Goal: Information Seeking & Learning: Learn about a topic

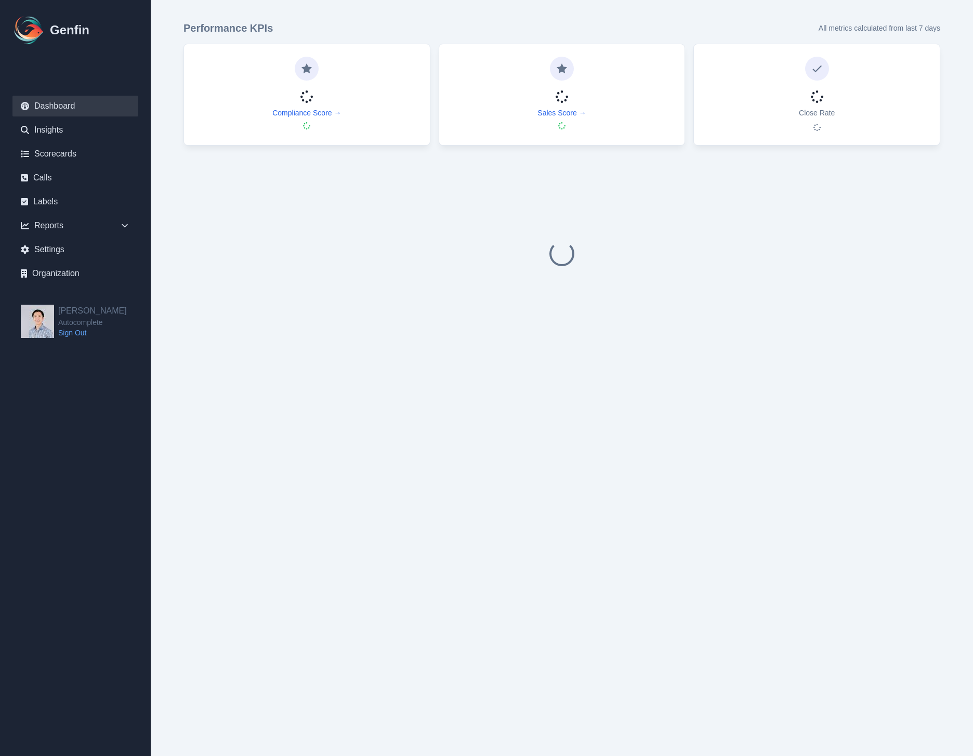
click at [298, 103] on div "Compliance Score →" at bounding box center [306, 93] width 221 height 73
click at [298, 114] on link "Compliance Score →" at bounding box center [306, 113] width 69 height 10
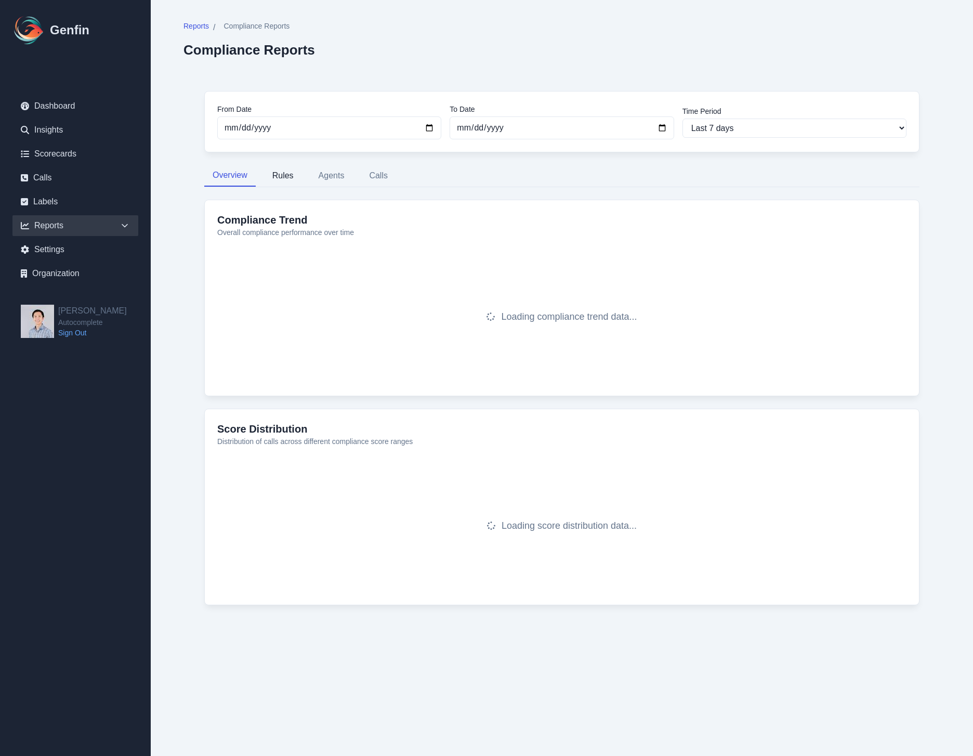
click at [294, 181] on button "Rules" at bounding box center [283, 176] width 38 height 22
click at [220, 172] on button "Overview" at bounding box center [229, 176] width 51 height 22
click at [195, 27] on span "Reports" at bounding box center [195, 26] width 25 height 10
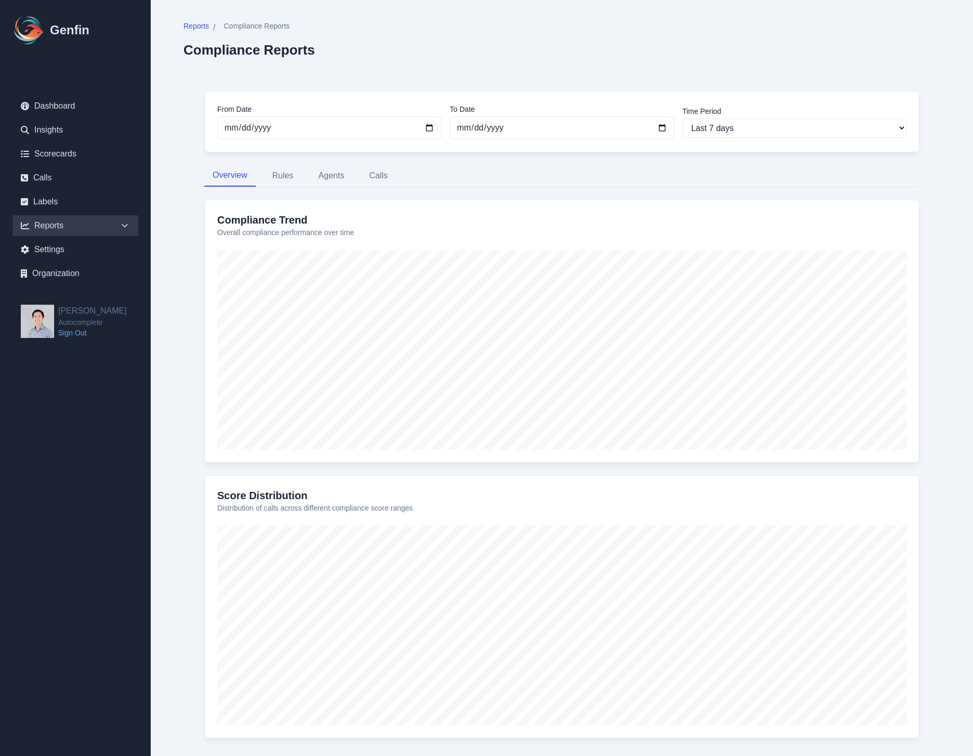
click at [68, 220] on div "Reports" at bounding box center [75, 225] width 126 height 21
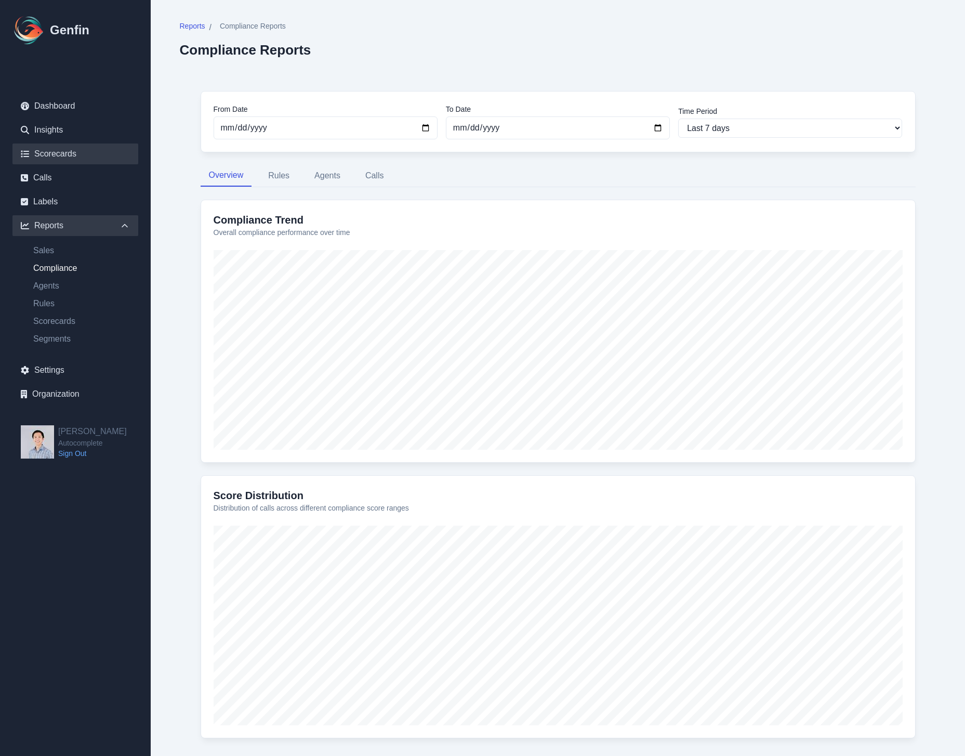
click at [69, 153] on link "Scorecards" at bounding box center [75, 153] width 126 height 21
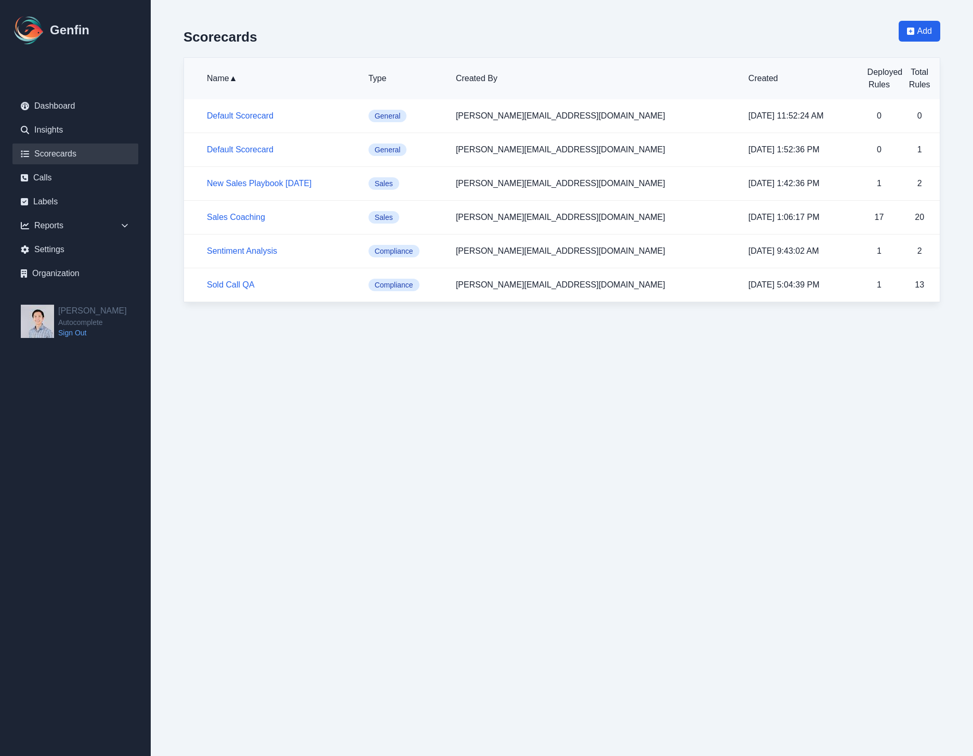
drag, startPoint x: 274, startPoint y: 402, endPoint x: 269, endPoint y: 396, distance: 7.4
click at [271, 323] on html "Genfin Dashboard Insights Scorecards Calls Labels Reports Sales Compliance Agen…" at bounding box center [486, 161] width 973 height 323
click at [232, 286] on link "Sold Call QA" at bounding box center [231, 284] width 48 height 9
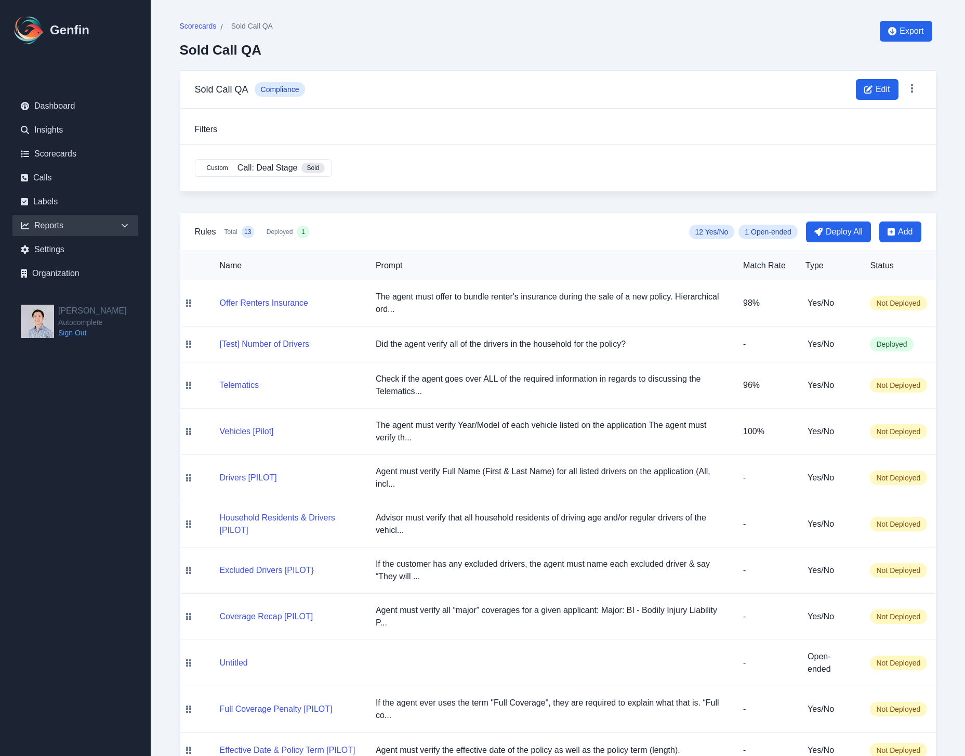
click at [62, 224] on div "Reports" at bounding box center [75, 225] width 126 height 21
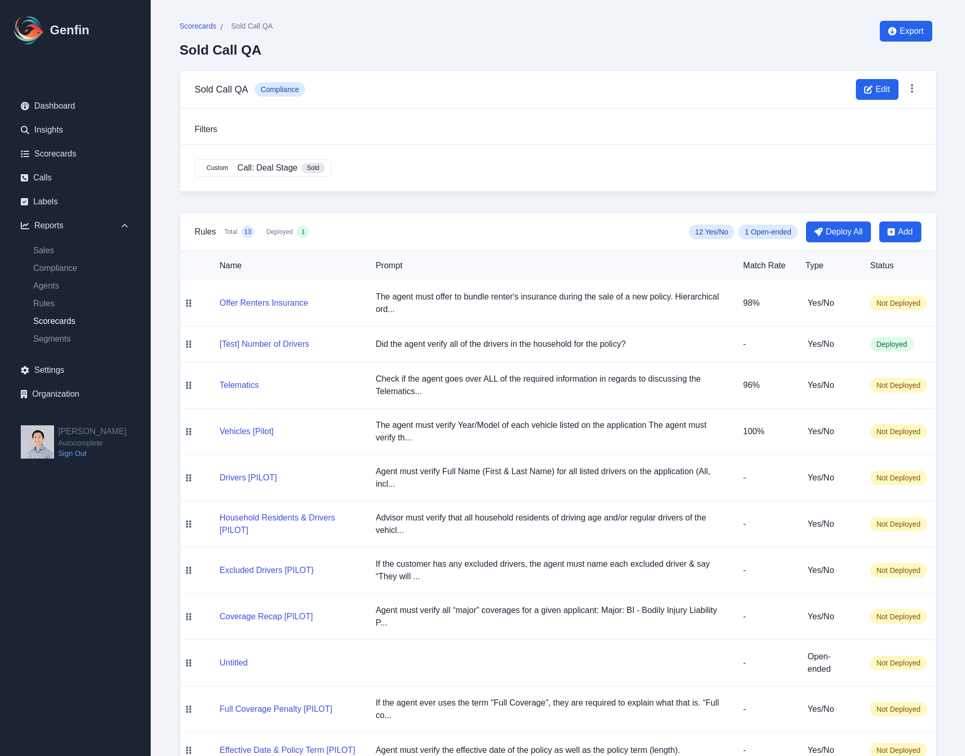
click at [52, 316] on link "Scorecards" at bounding box center [81, 321] width 113 height 12
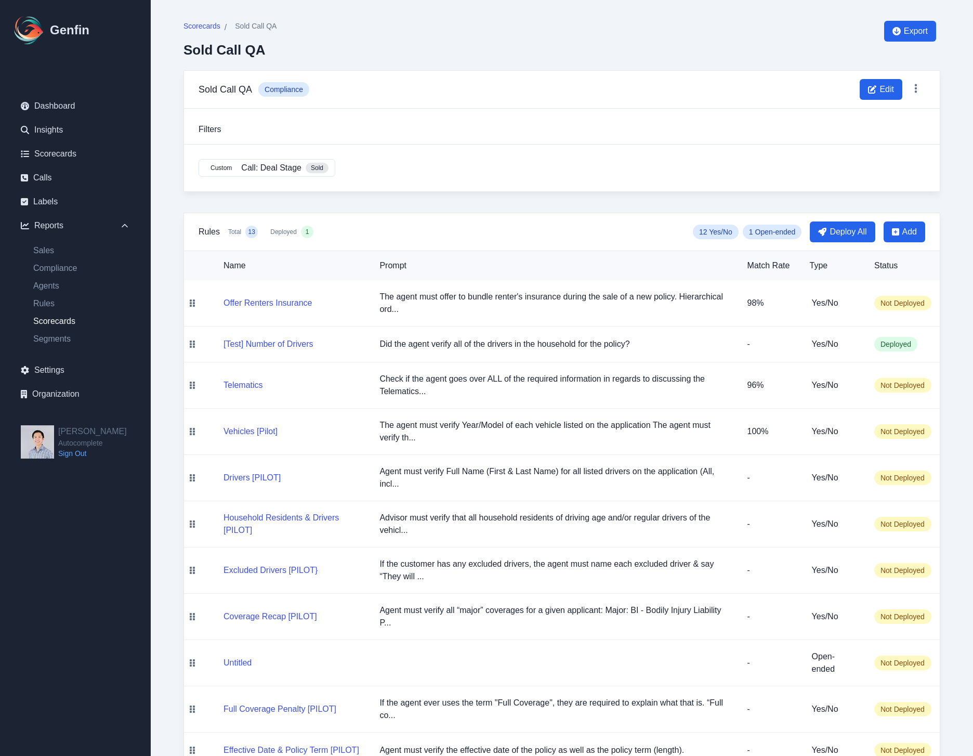
select select "14"
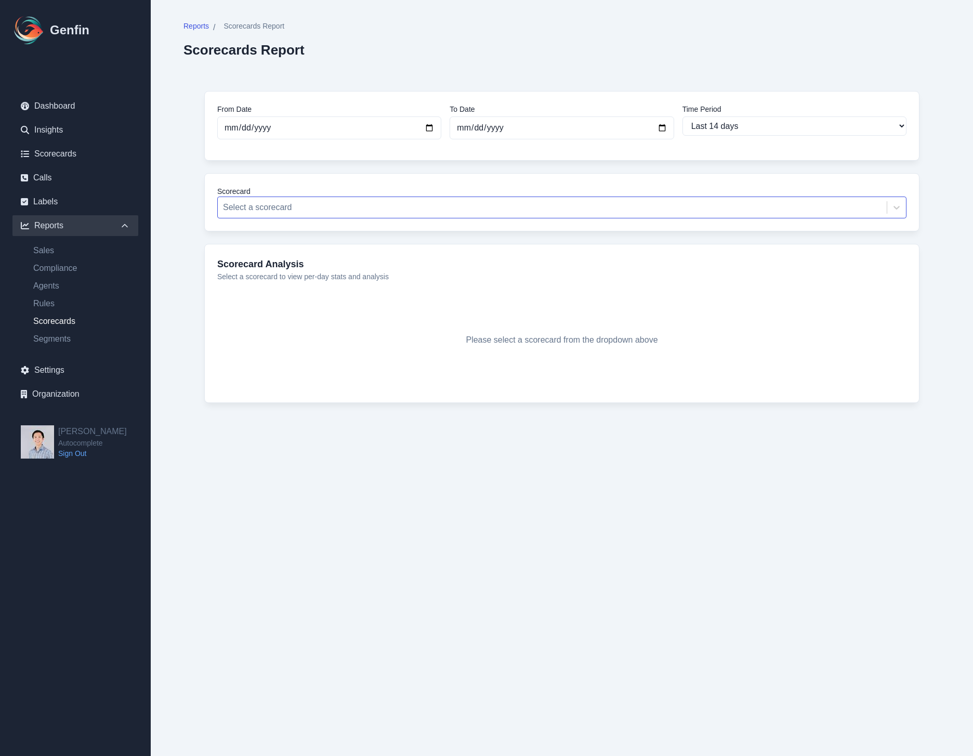
click at [395, 208] on div at bounding box center [552, 207] width 658 height 15
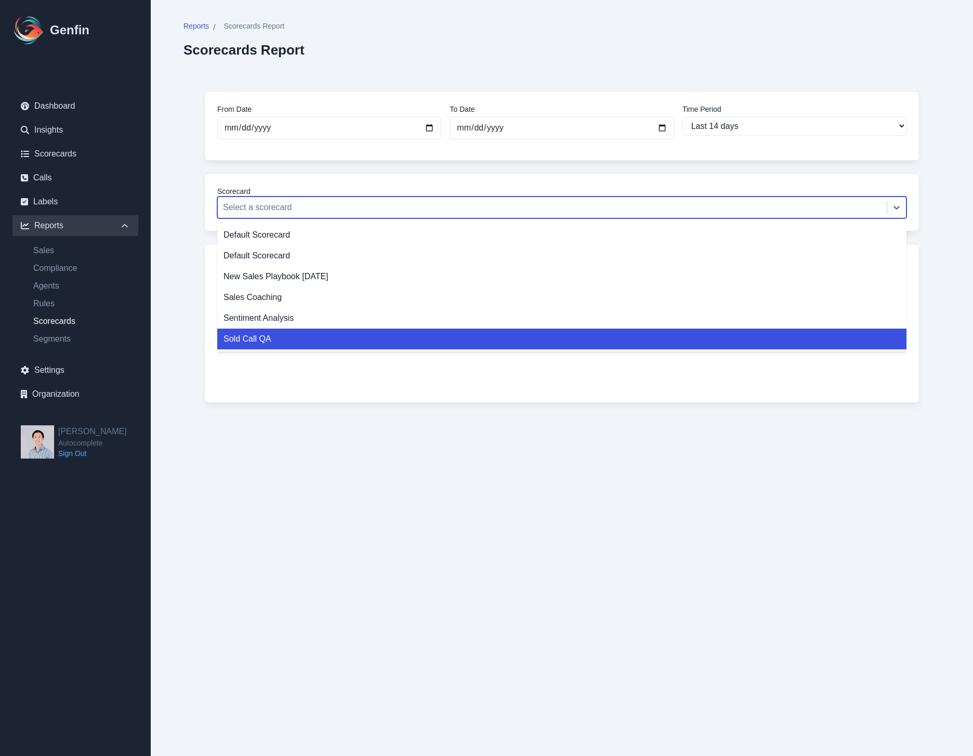
click at [346, 333] on div "Sold Call QA" at bounding box center [561, 338] width 689 height 21
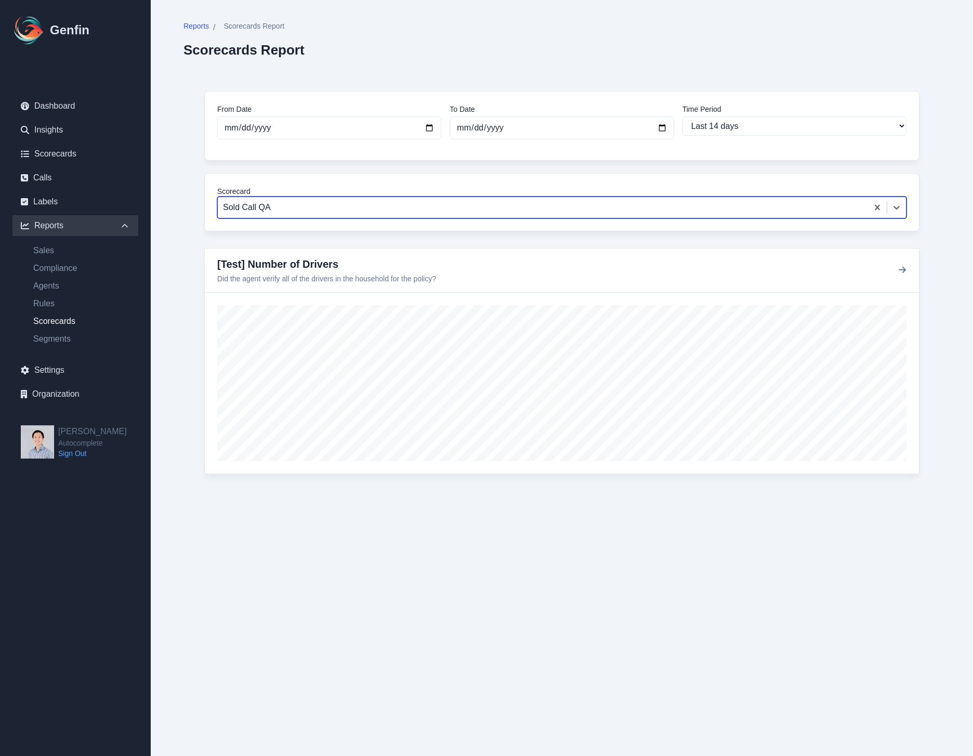
click at [314, 209] on div at bounding box center [543, 207] width 640 height 15
click at [314, 207] on div at bounding box center [543, 207] width 640 height 15
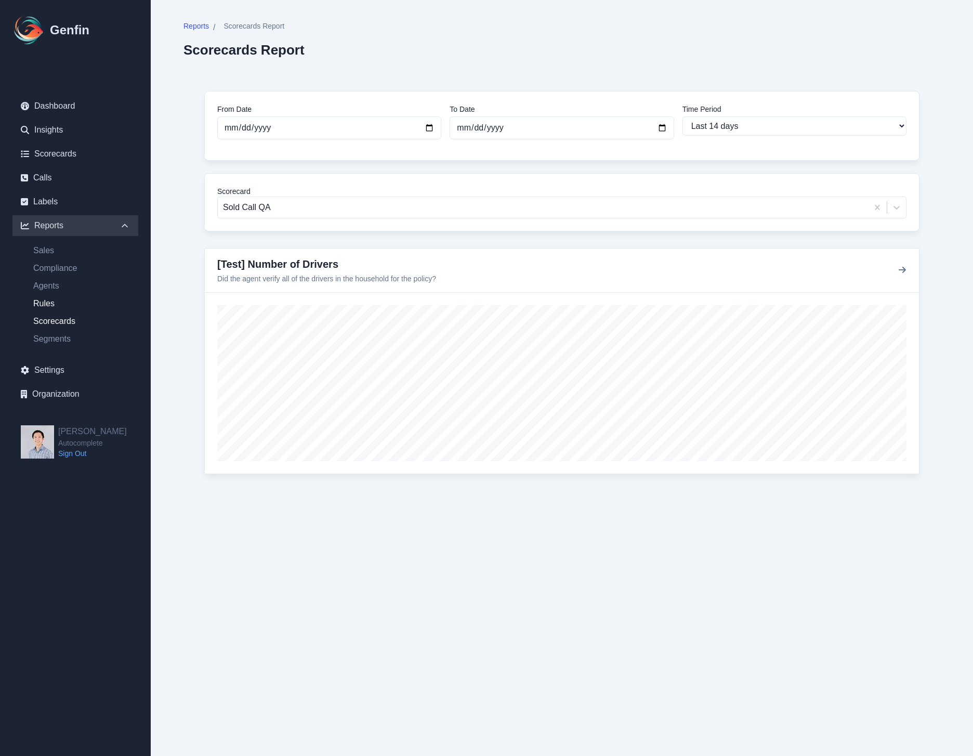
click at [49, 298] on link "Rules" at bounding box center [81, 303] width 113 height 12
select select "14"
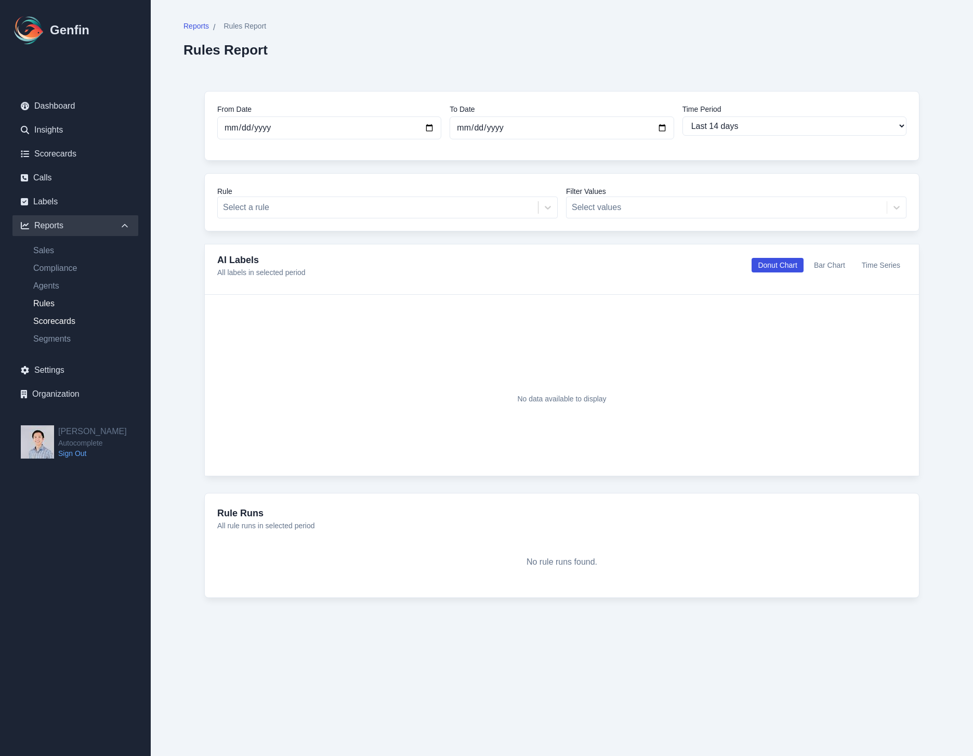
click at [66, 323] on link "Scorecards" at bounding box center [81, 321] width 113 height 12
select select "14"
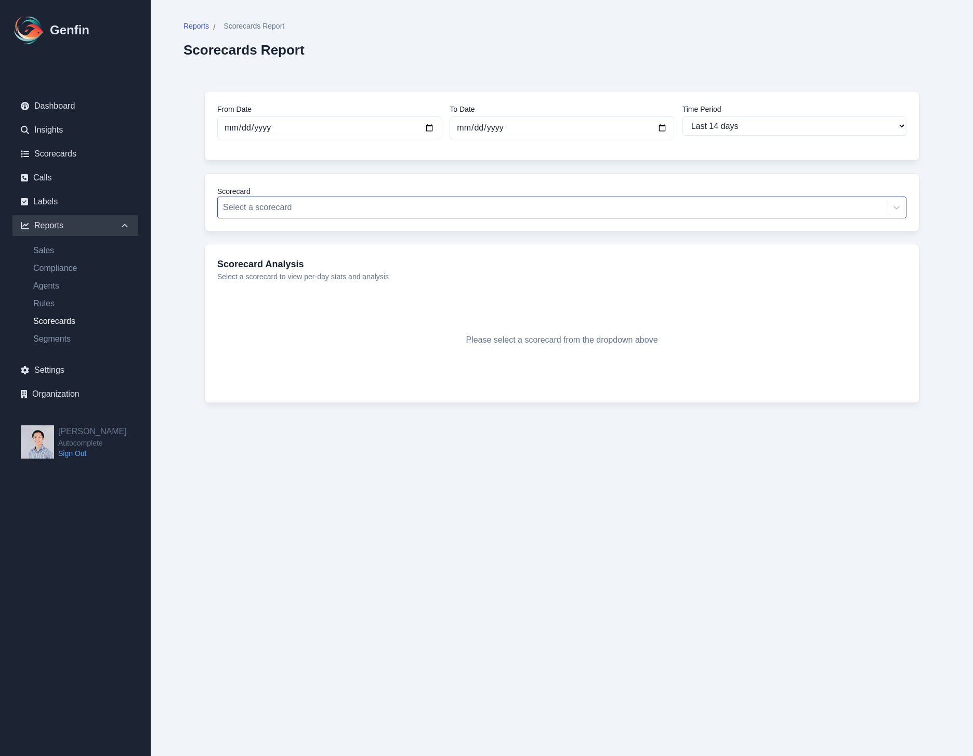
click at [376, 213] on div at bounding box center [552, 207] width 658 height 15
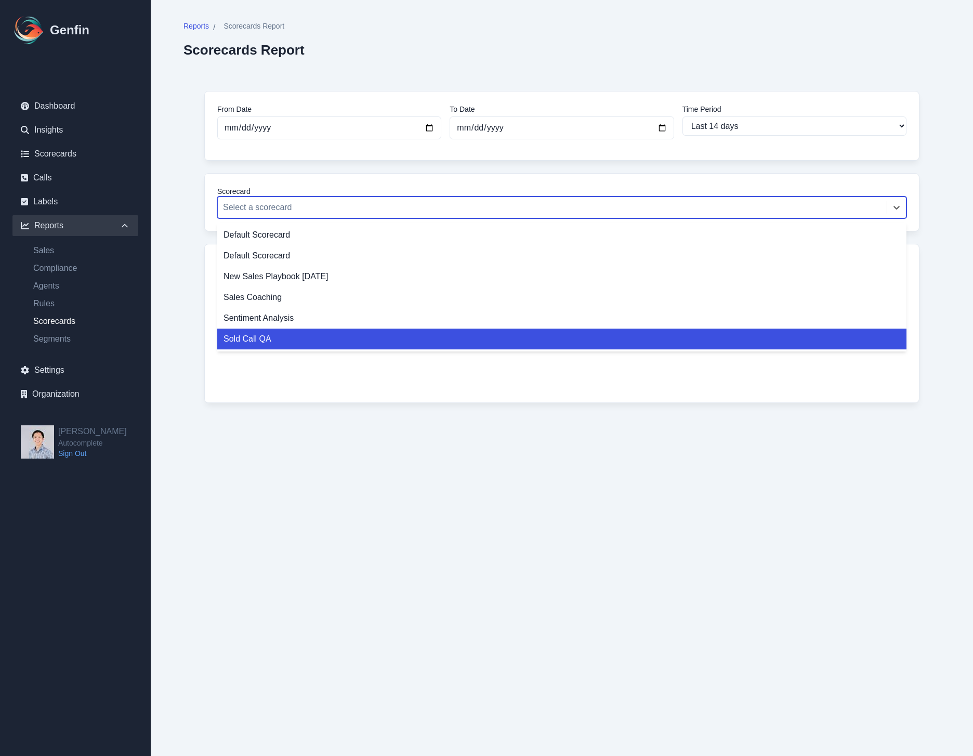
click at [315, 348] on div "Sold Call QA" at bounding box center [561, 338] width 689 height 21
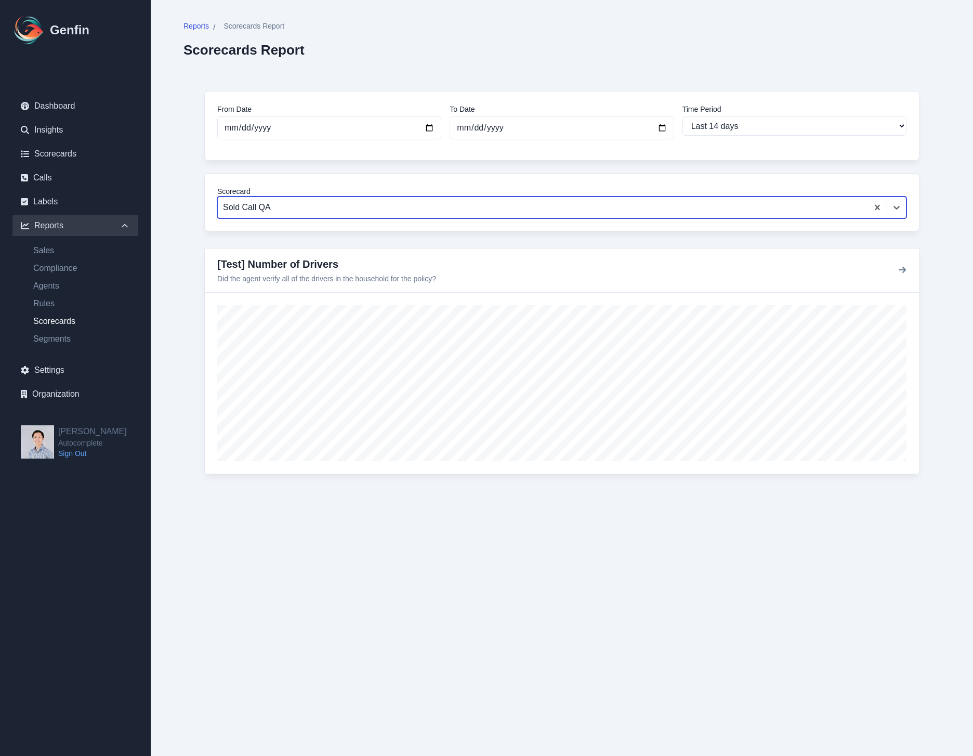
drag, startPoint x: 529, startPoint y: 683, endPoint x: 529, endPoint y: 649, distance: 33.8
click at [527, 532] on html "Genfin Dashboard Insights Scorecards Calls Labels Reports Sales Compliance Agen…" at bounding box center [486, 266] width 973 height 532
click at [419, 214] on div "Sold Call QA" at bounding box center [543, 207] width 650 height 19
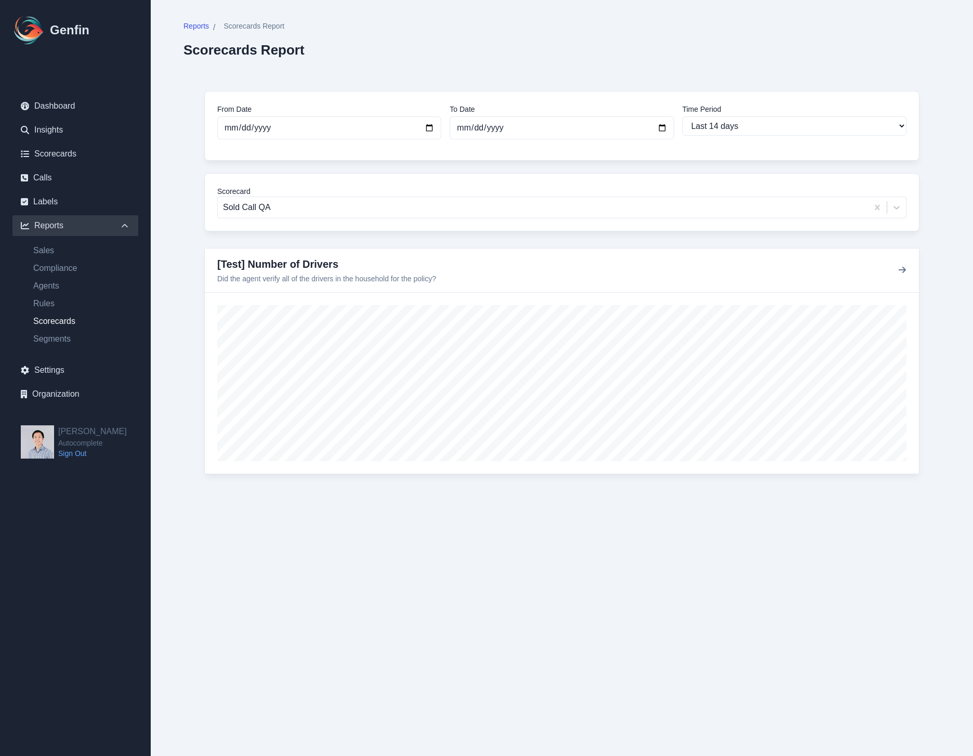
click at [480, 532] on html "Genfin Dashboard Insights Scorecards Calls Labels Reports Sales Compliance Agen…" at bounding box center [486, 266] width 973 height 532
click at [416, 210] on div at bounding box center [543, 207] width 640 height 15
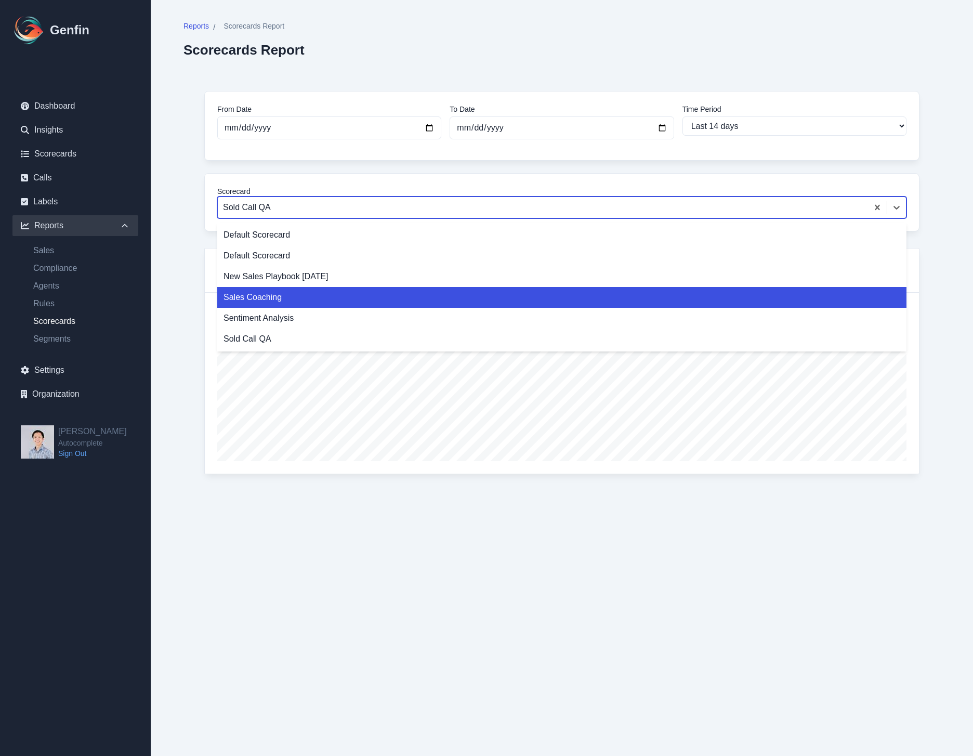
click at [577, 532] on html "Genfin Dashboard Insights Scorecards Calls Labels Reports Sales Compliance Agen…" at bounding box center [486, 266] width 973 height 532
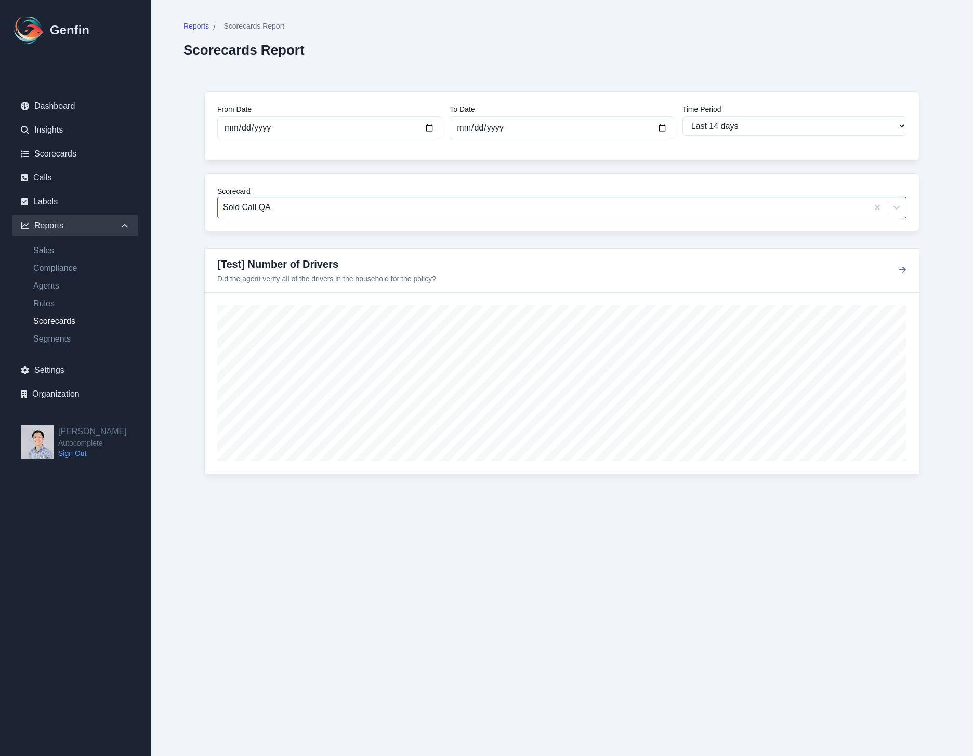
click at [324, 204] on div at bounding box center [543, 207] width 640 height 15
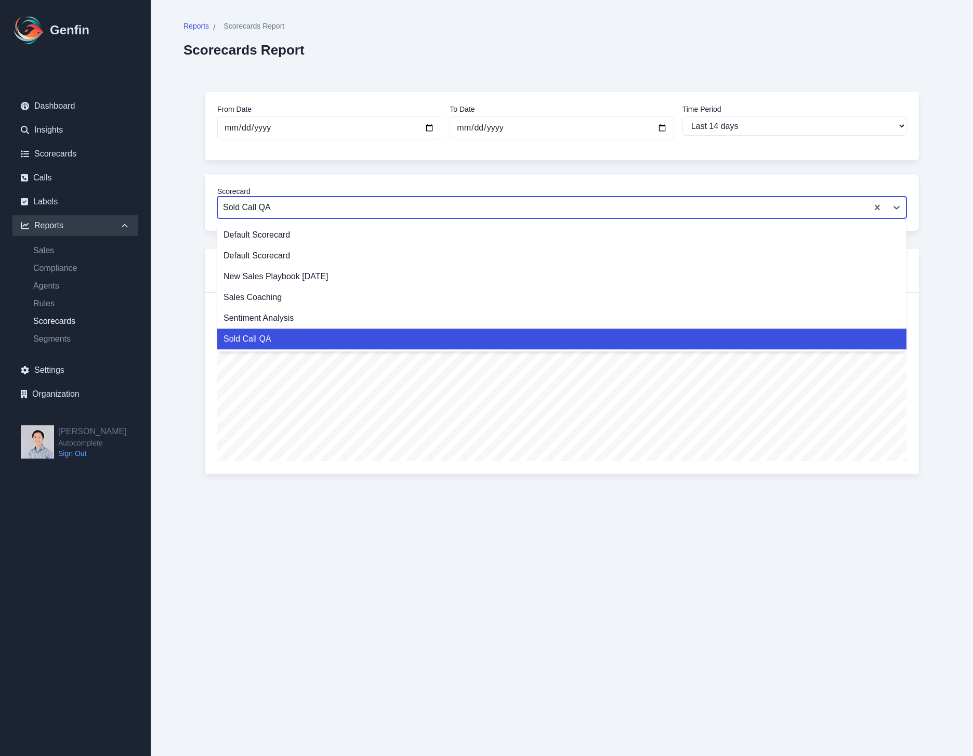
click at [184, 532] on html "Genfin Dashboard Insights Scorecards Calls Labels Reports Sales Compliance Agen…" at bounding box center [486, 266] width 973 height 532
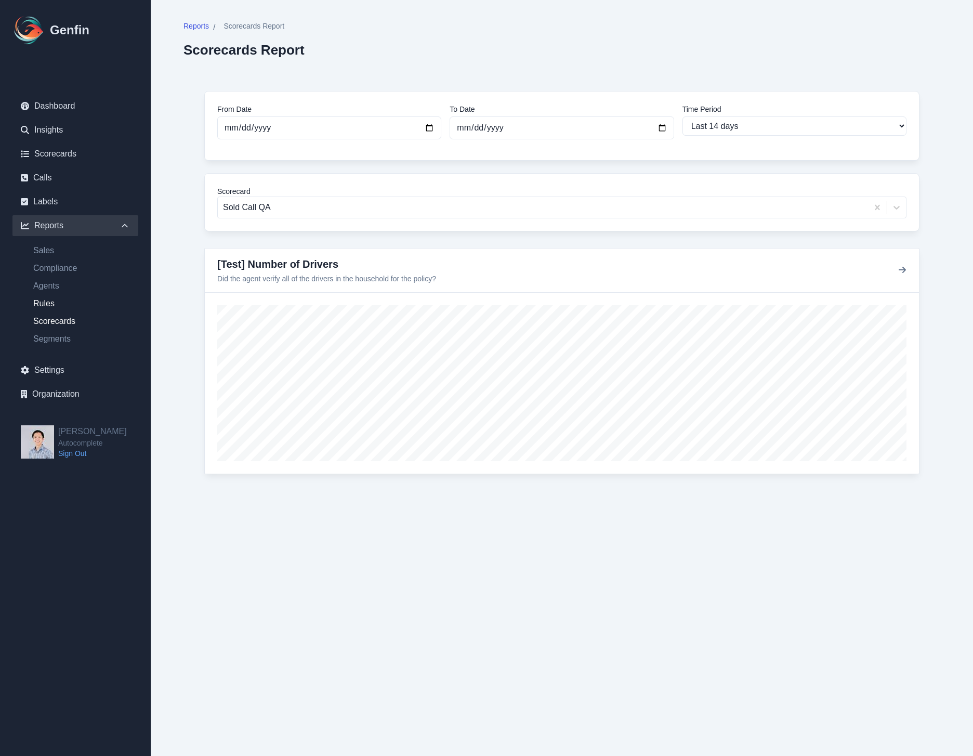
click at [37, 302] on link "Rules" at bounding box center [81, 303] width 113 height 12
select select "14"
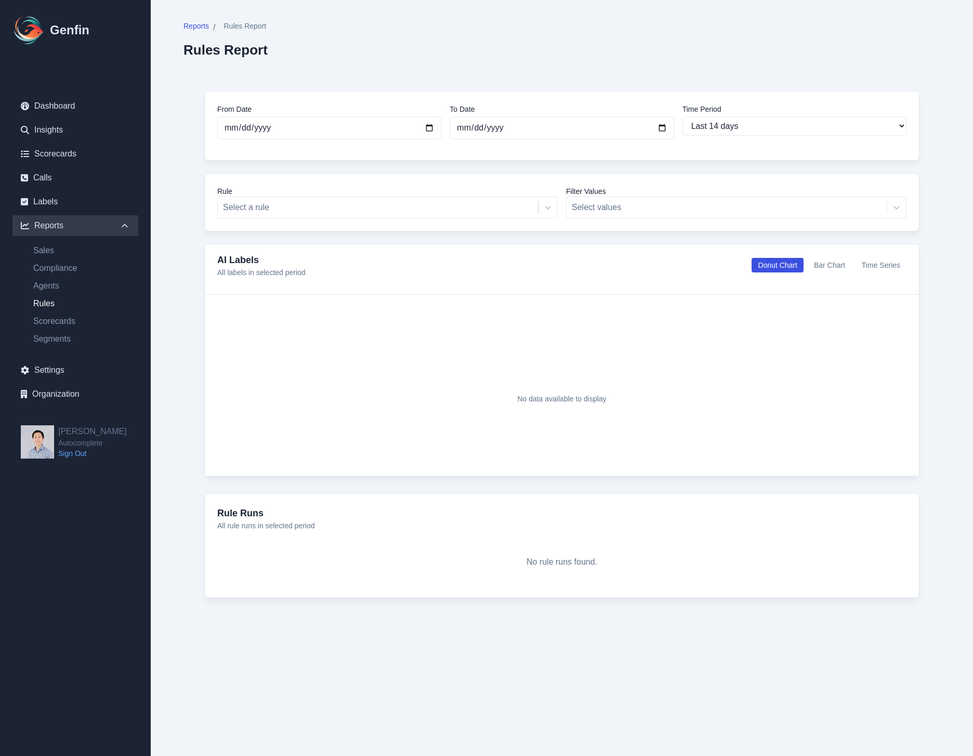
click at [829, 267] on button "Bar Chart" at bounding box center [829, 265] width 44 height 15
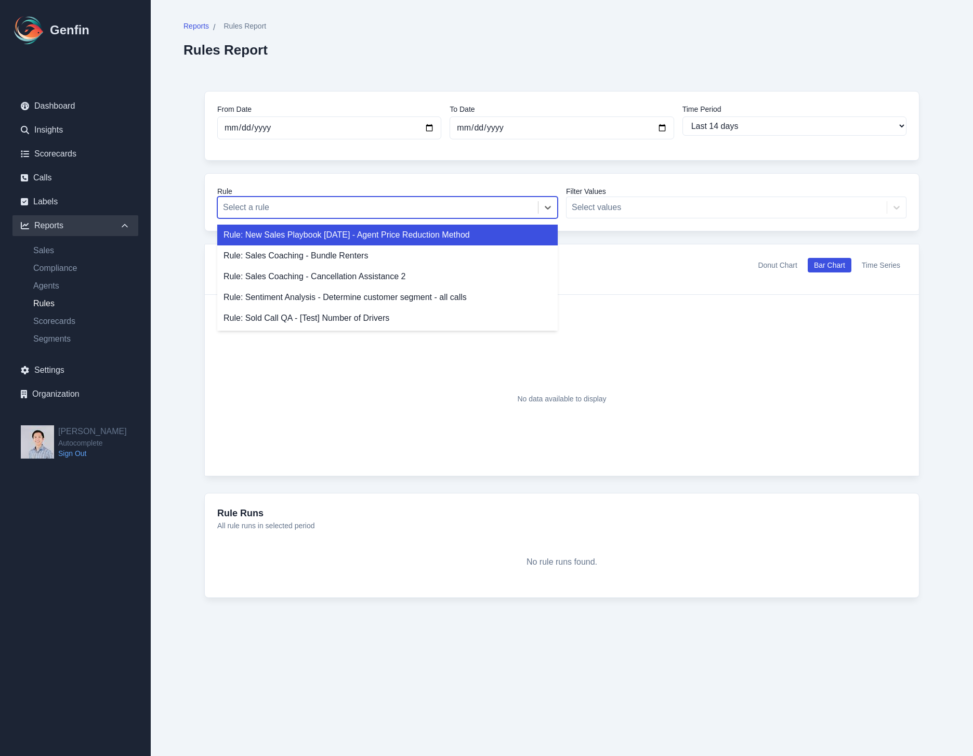
click at [300, 210] on div at bounding box center [378, 207] width 310 height 15
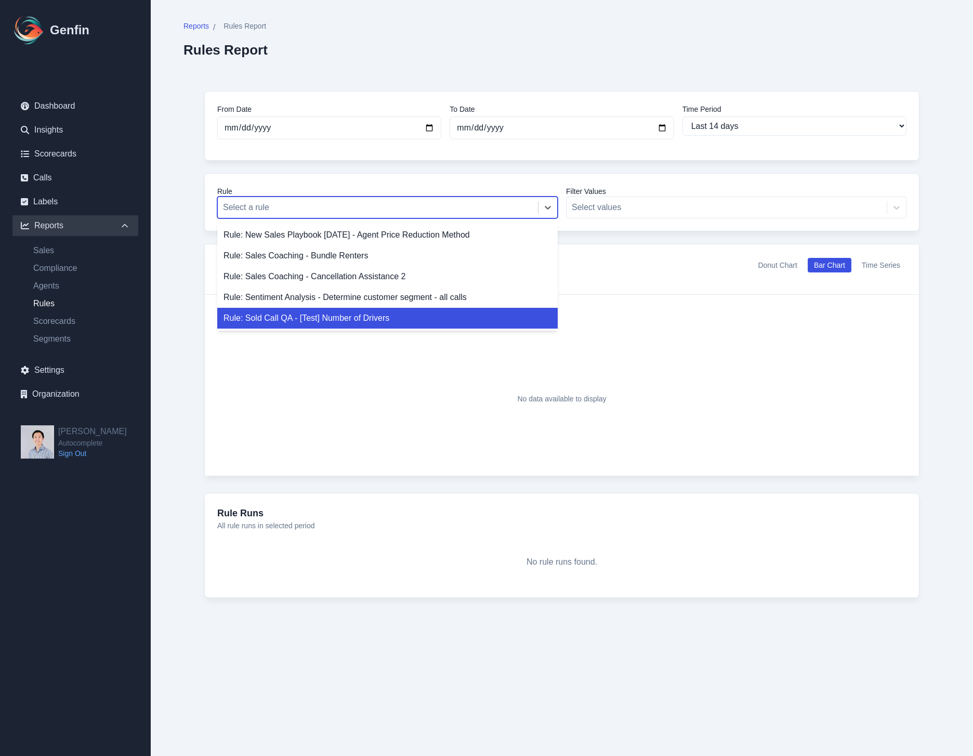
click at [392, 312] on div "Rule: Sold Call QA - [Test] Number of Drivers" at bounding box center [387, 318] width 340 height 21
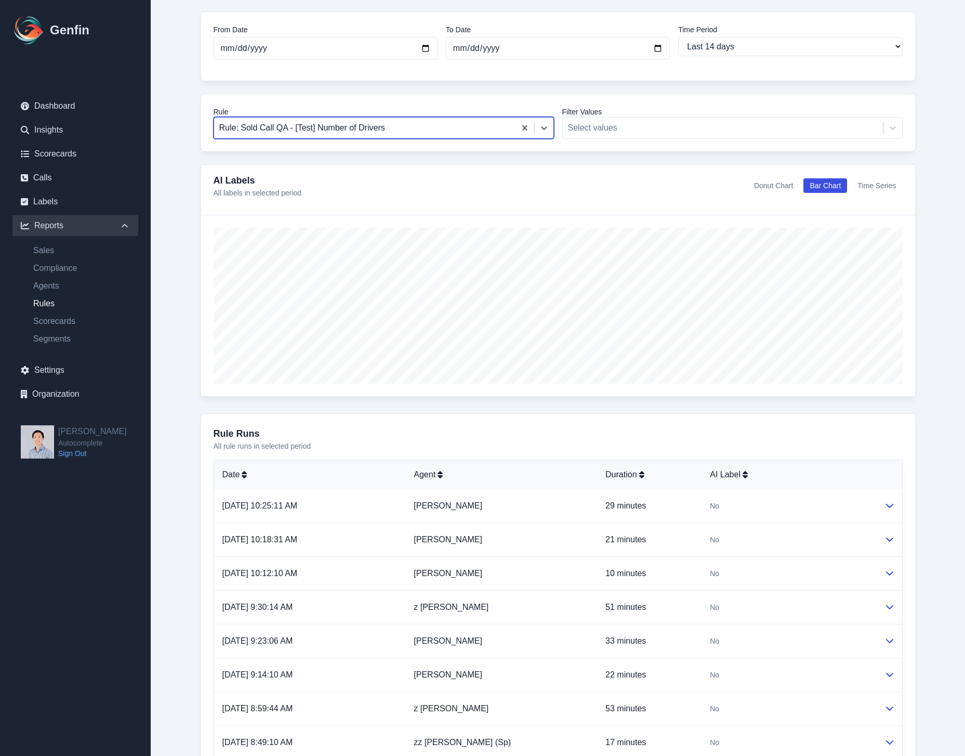
scroll to position [123, 0]
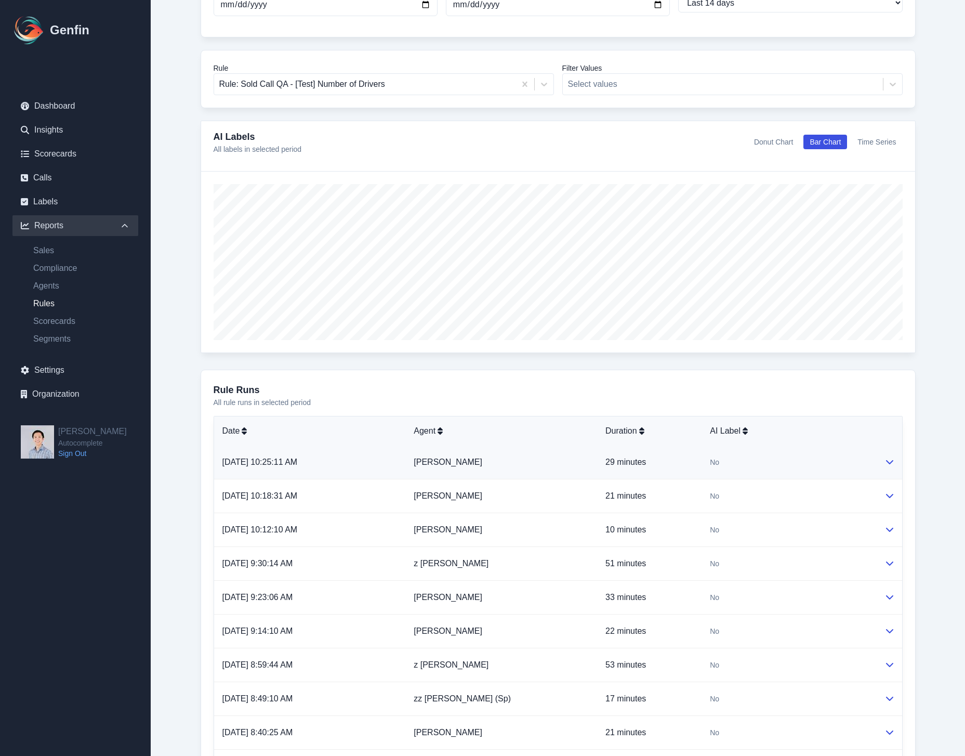
click at [894, 457] on td at bounding box center [889, 462] width 26 height 34
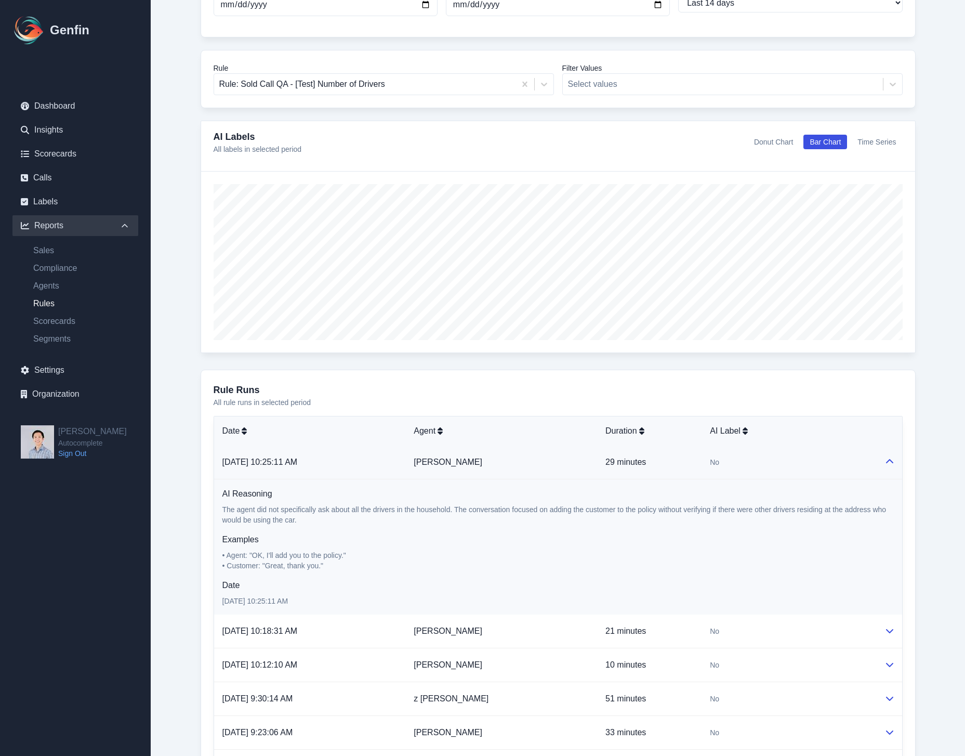
click at [889, 457] on icon at bounding box center [889, 461] width 8 height 8
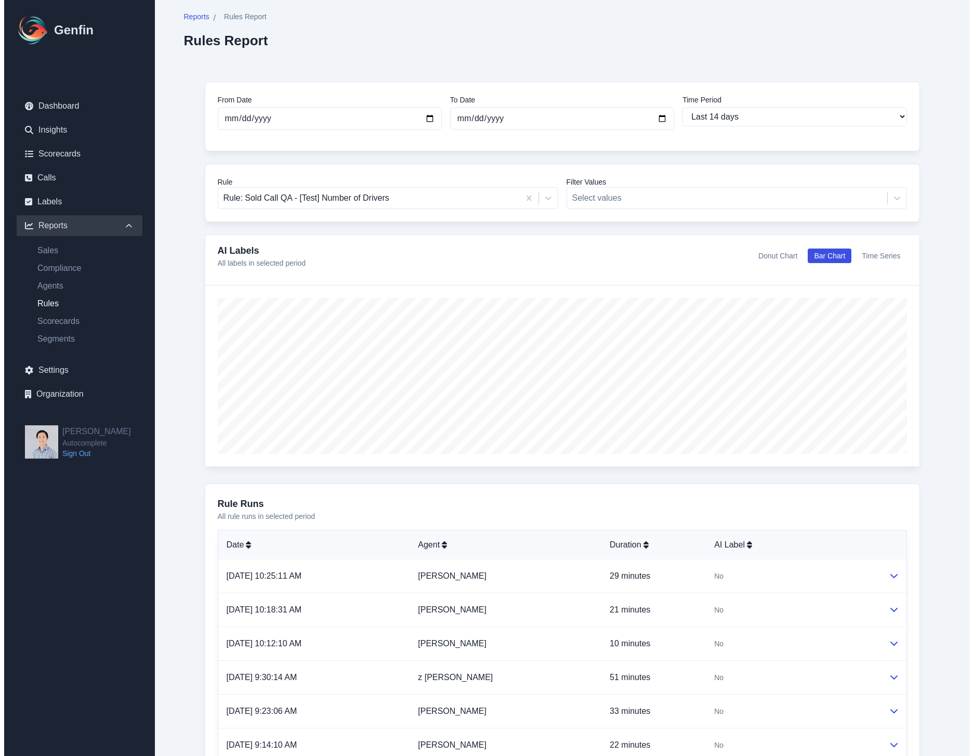
scroll to position [0, 0]
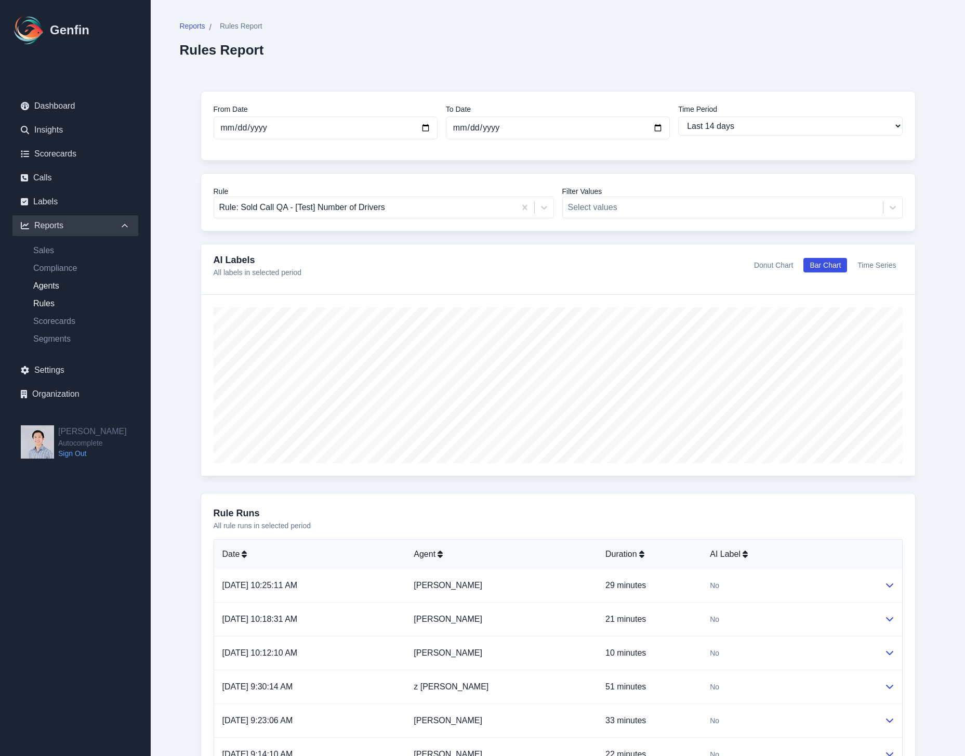
click at [58, 285] on link "Agents" at bounding box center [81, 286] width 113 height 12
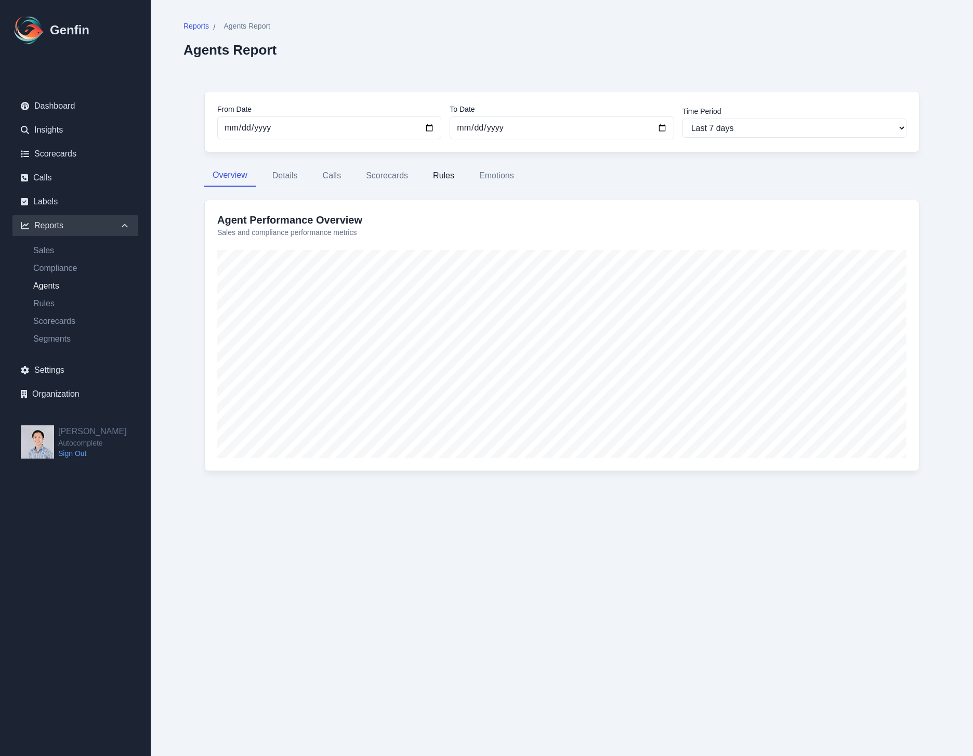
click at [442, 174] on button "Rules" at bounding box center [444, 176] width 38 height 22
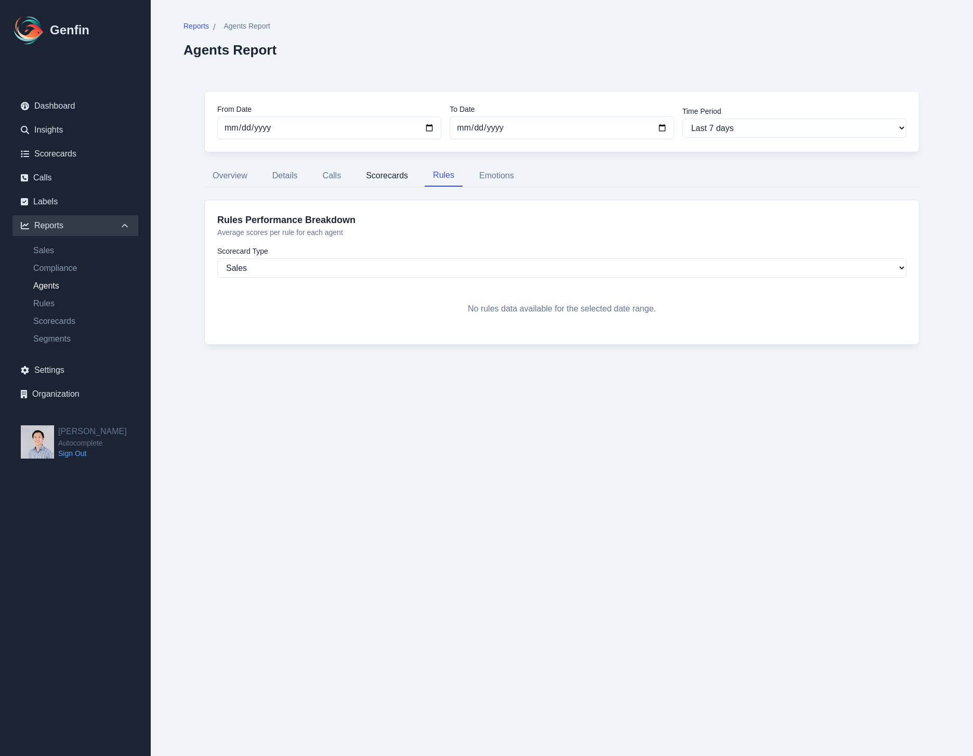
click at [385, 174] on button "Scorecards" at bounding box center [387, 176] width 59 height 22
click at [327, 177] on button "Calls" at bounding box center [331, 176] width 35 height 22
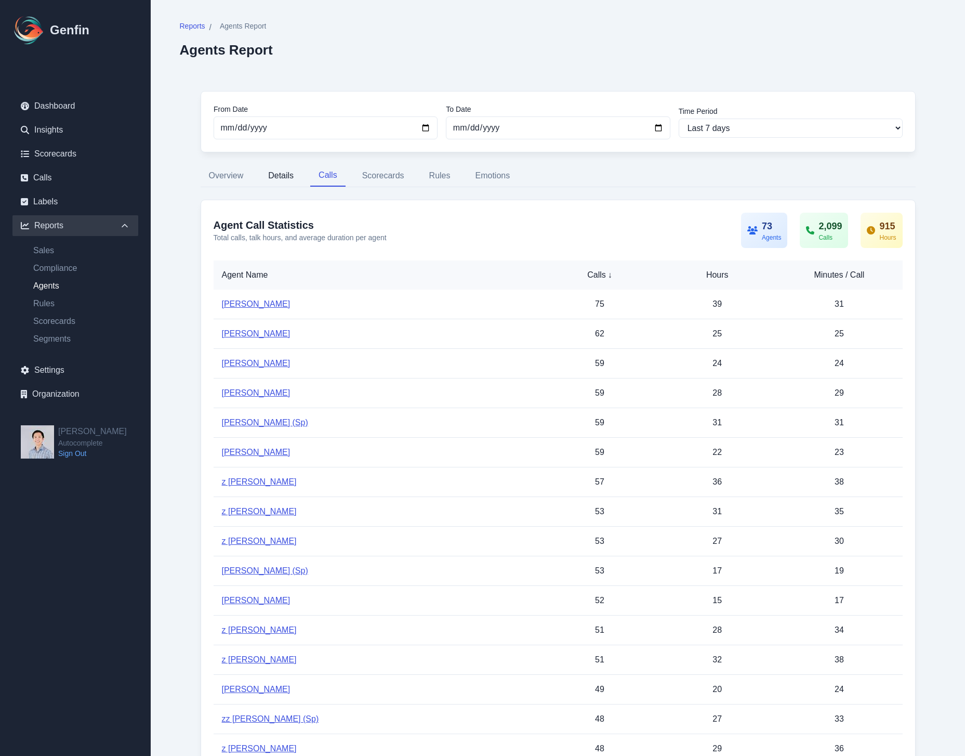
click at [285, 171] on button "Details" at bounding box center [281, 176] width 42 height 22
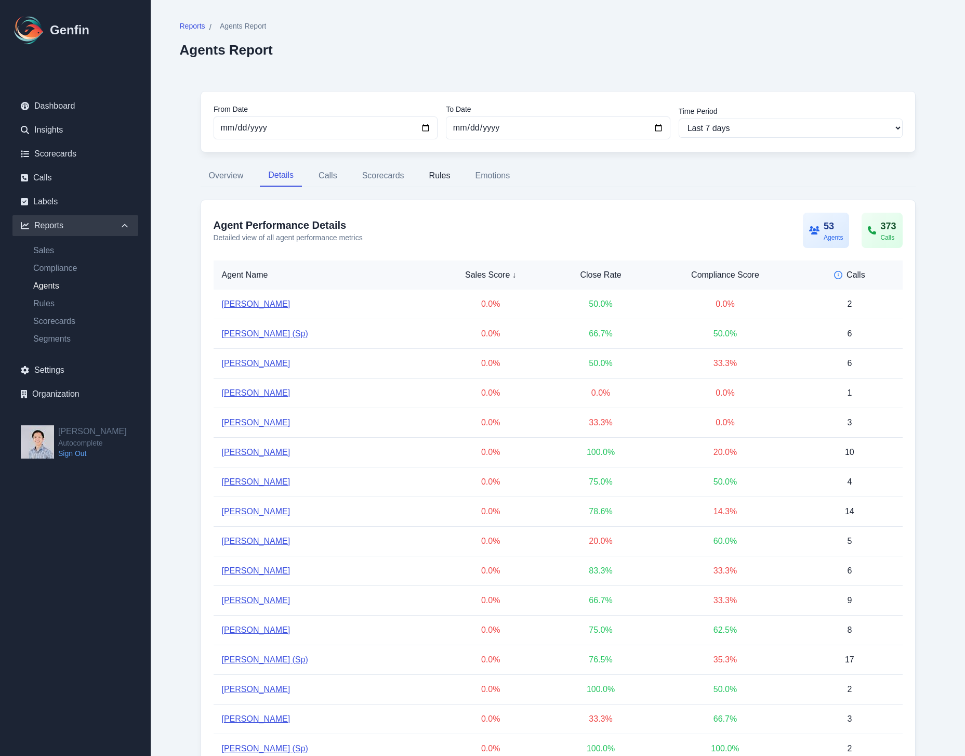
click at [439, 178] on button "Rules" at bounding box center [440, 176] width 38 height 22
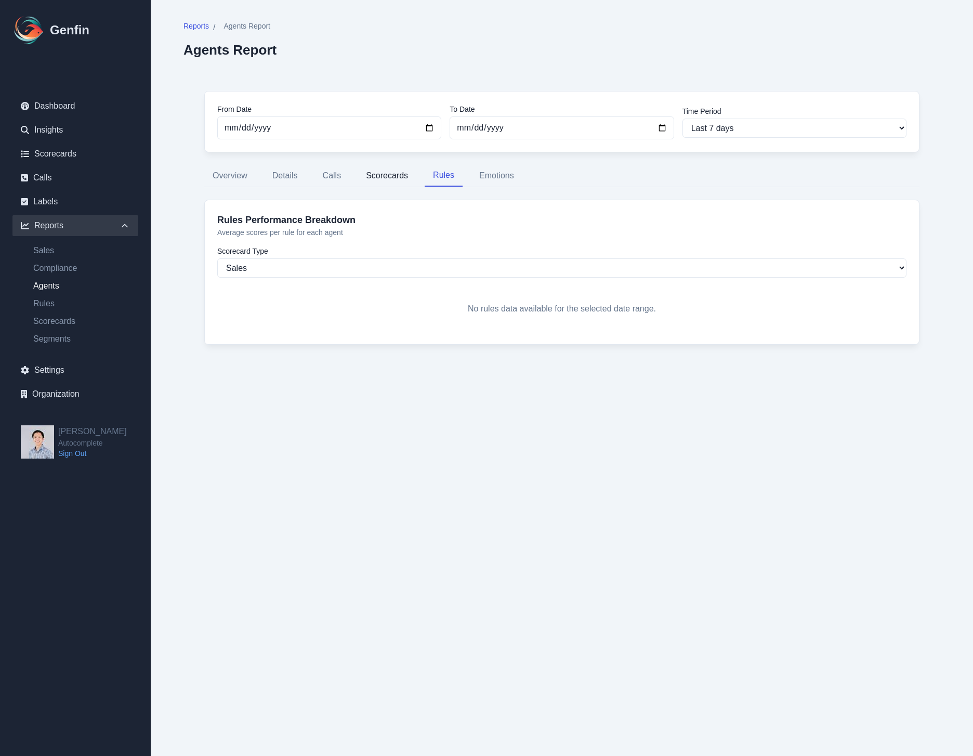
click at [380, 176] on button "Scorecards" at bounding box center [387, 176] width 59 height 22
click at [332, 178] on button "Calls" at bounding box center [331, 176] width 35 height 22
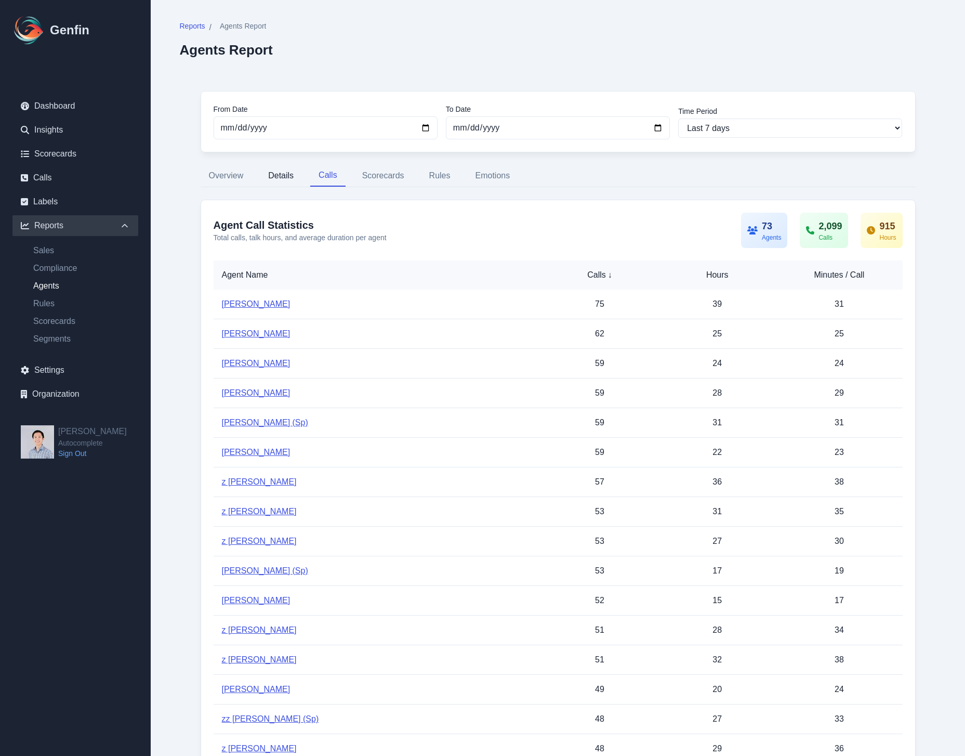
click at [288, 174] on button "Details" at bounding box center [281, 176] width 42 height 22
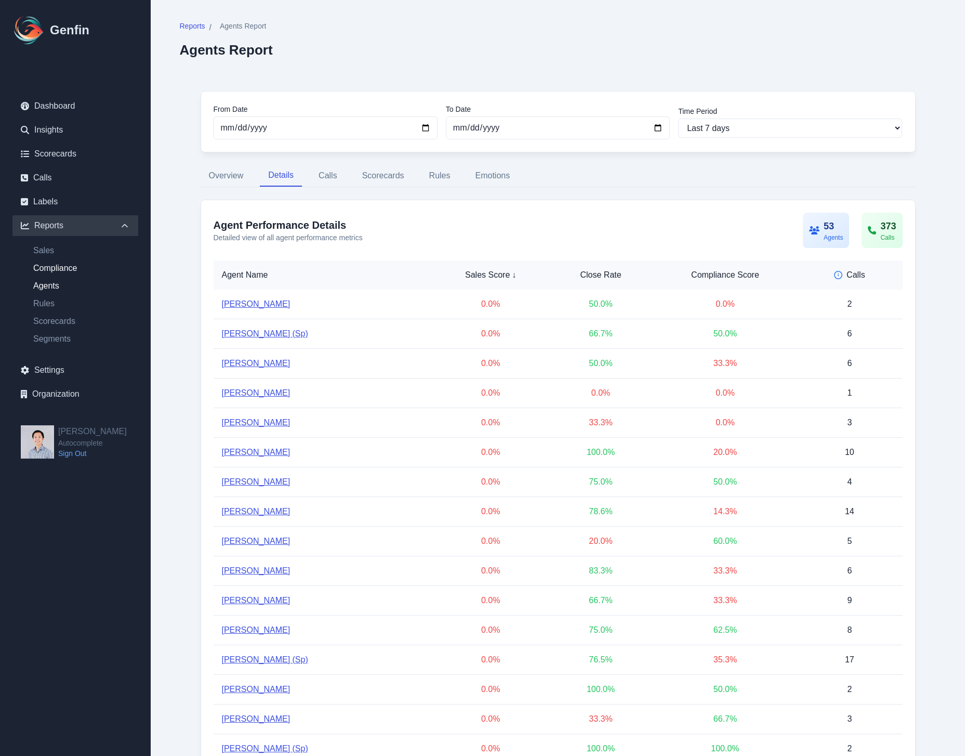
click at [81, 270] on link "Compliance" at bounding box center [81, 268] width 113 height 12
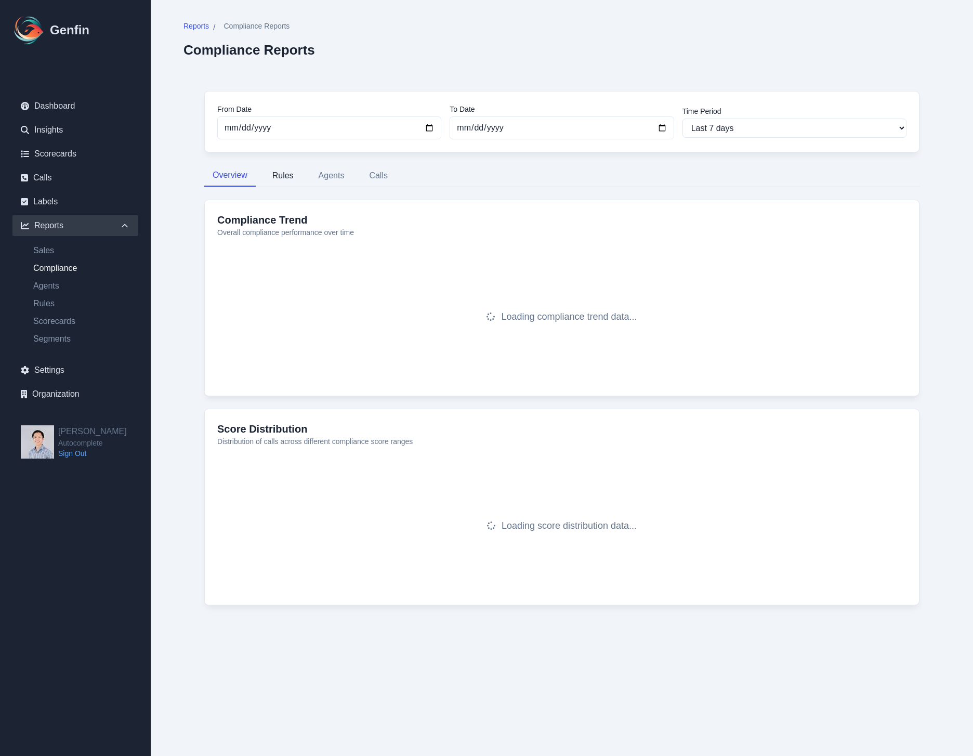
click at [289, 179] on button "Rules" at bounding box center [283, 176] width 38 height 22
click at [326, 177] on button "Agents" at bounding box center [331, 176] width 43 height 22
click at [367, 175] on button "Calls" at bounding box center [378, 176] width 35 height 22
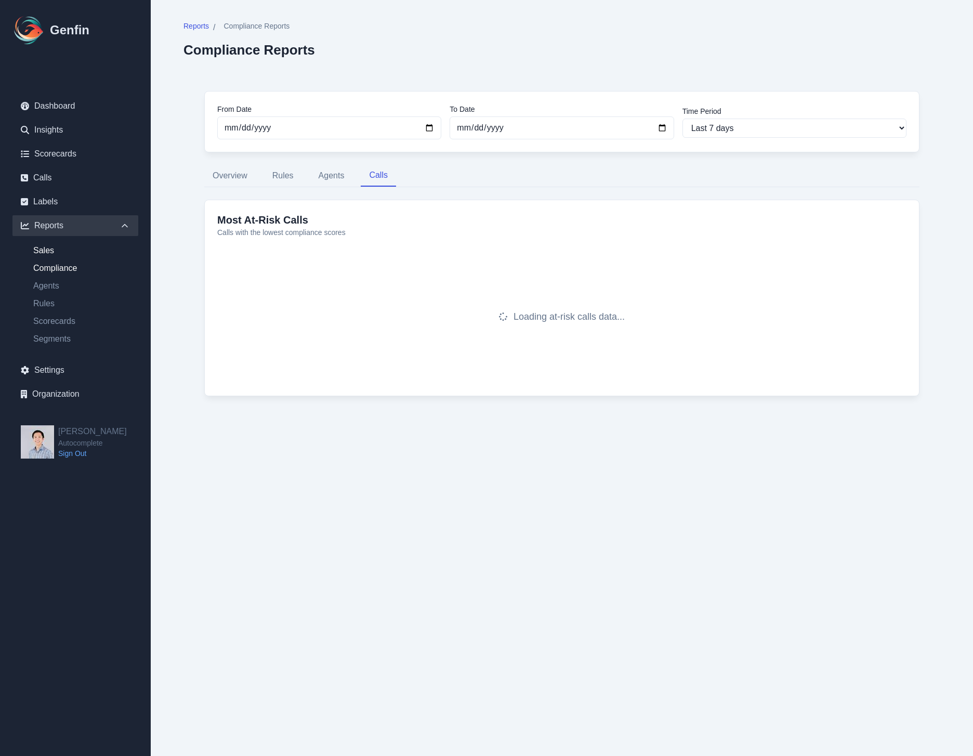
click at [62, 248] on link "Sales" at bounding box center [81, 250] width 113 height 12
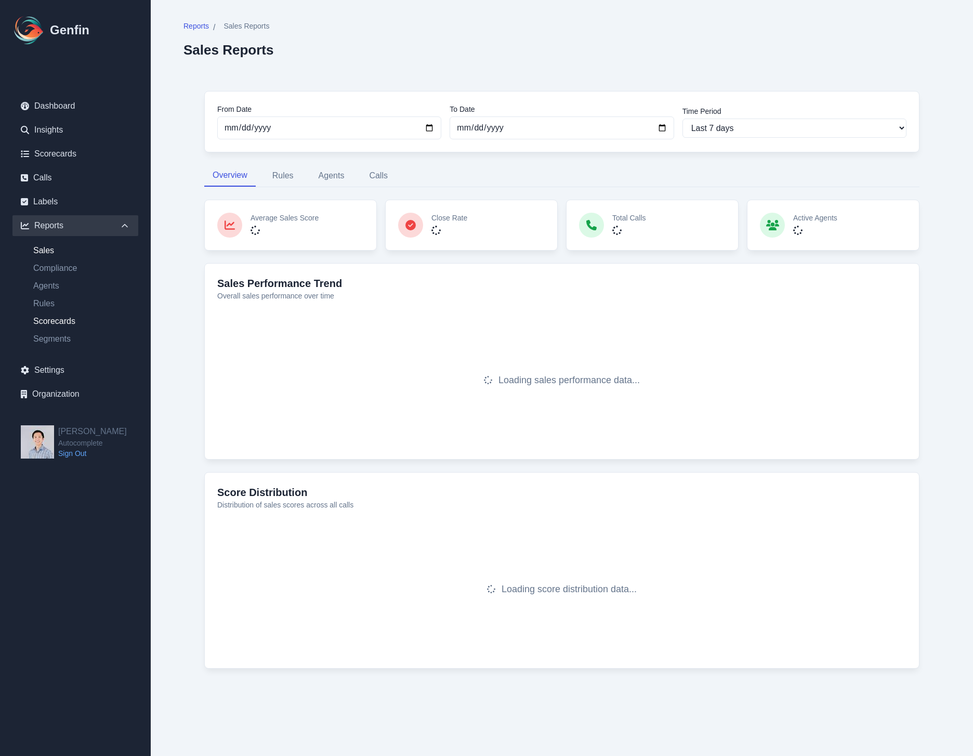
click at [55, 326] on link "Scorecards" at bounding box center [81, 321] width 113 height 12
select select "14"
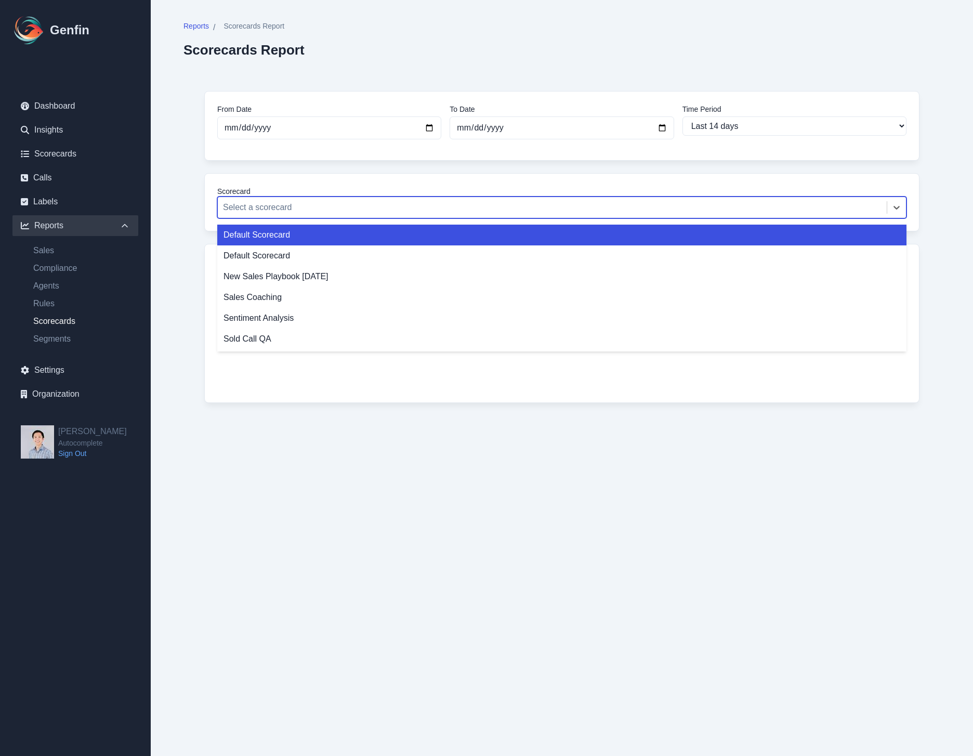
click at [306, 204] on div at bounding box center [552, 207] width 658 height 15
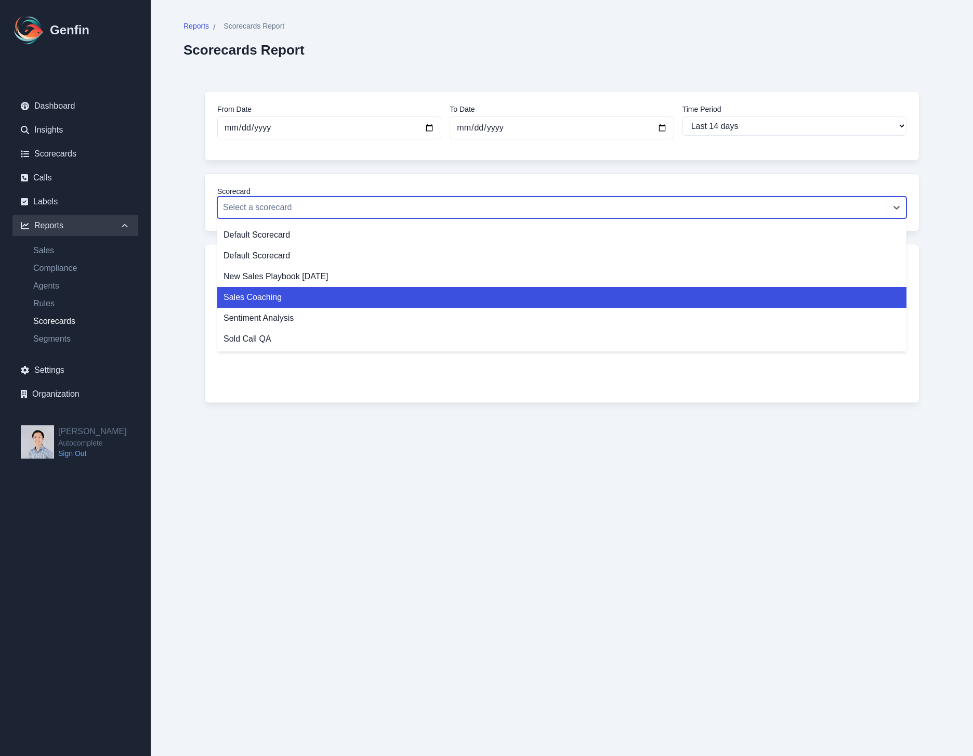
click at [76, 166] on ul "Dashboard Insights Scorecards Calls Labels Reports Sales Compliance Agents Rule…" at bounding box center [75, 250] width 126 height 309
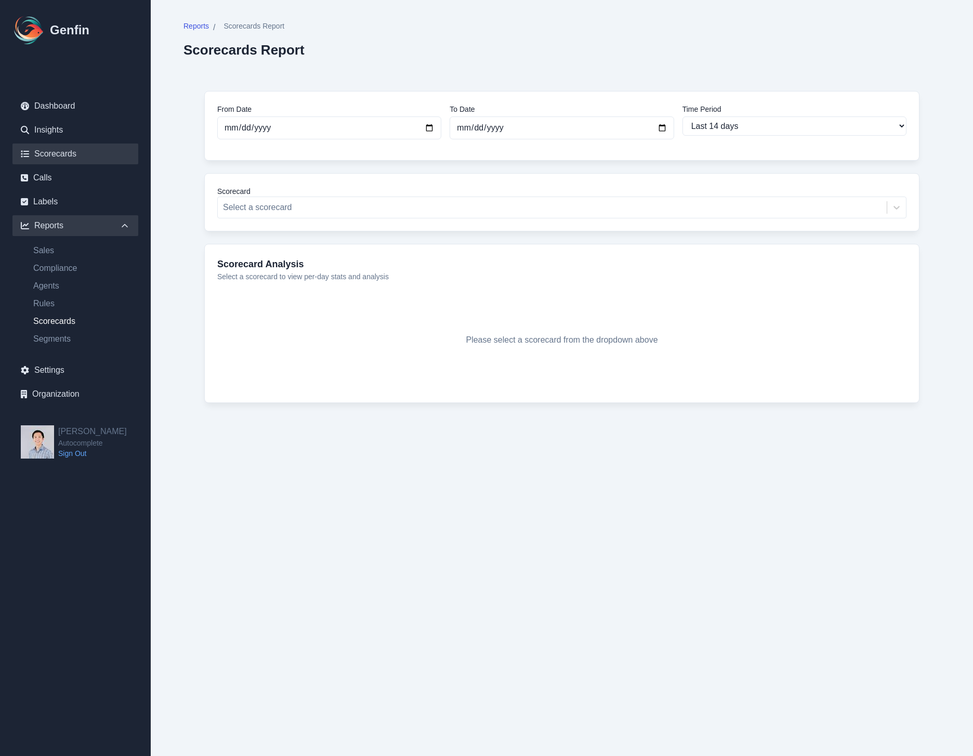
click at [74, 157] on link "Scorecards" at bounding box center [75, 153] width 126 height 21
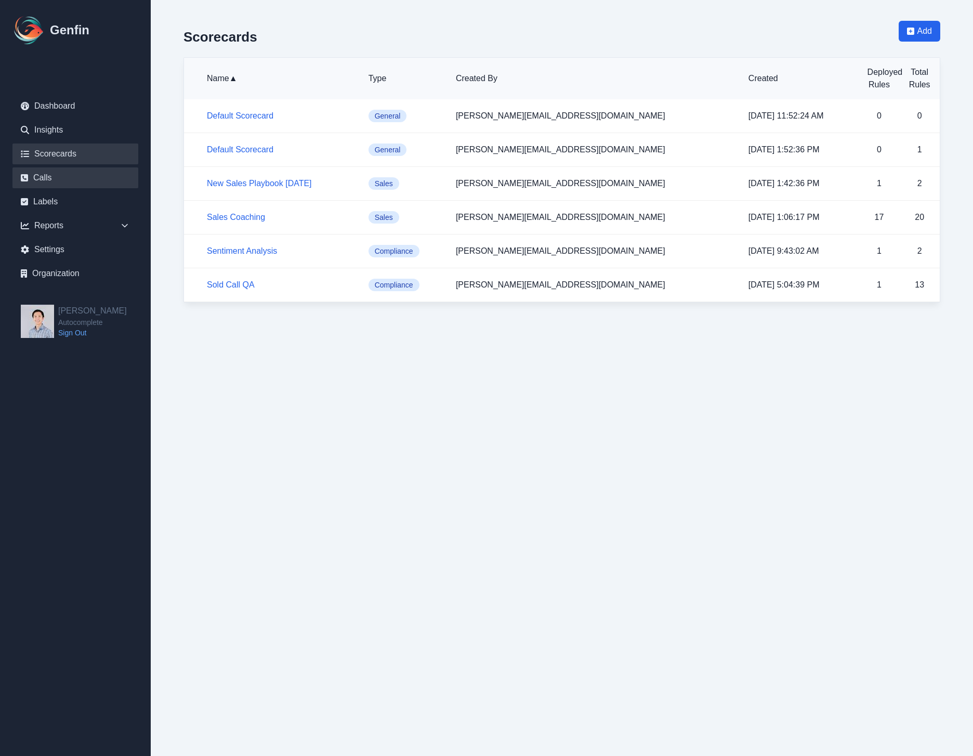
click at [40, 174] on link "Calls" at bounding box center [75, 177] width 126 height 21
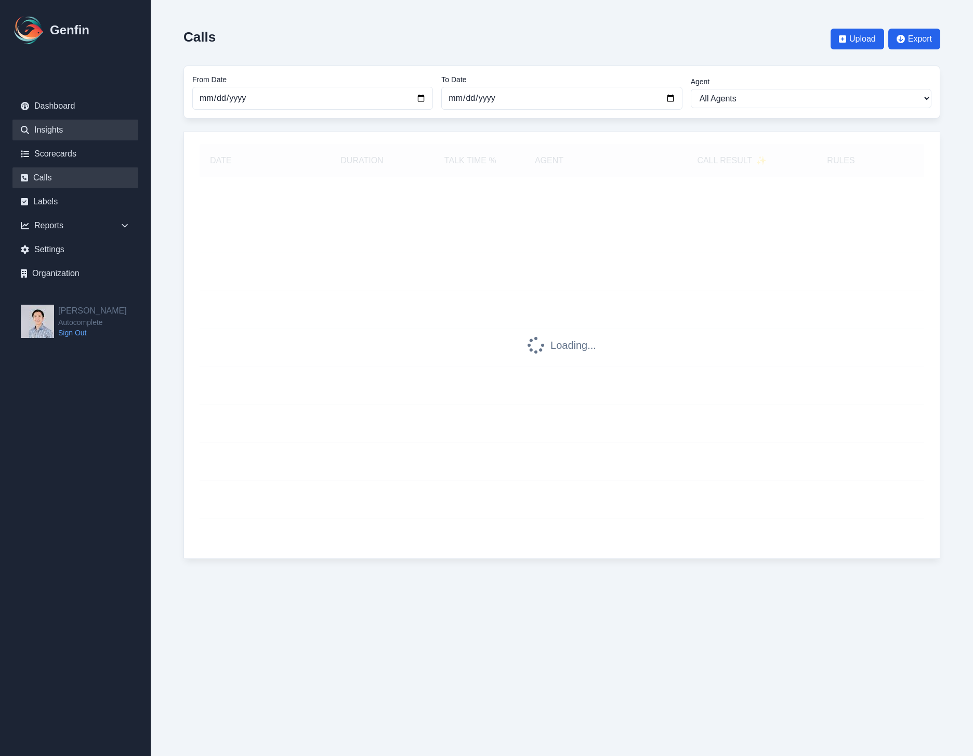
click at [48, 131] on link "Insights" at bounding box center [75, 130] width 126 height 21
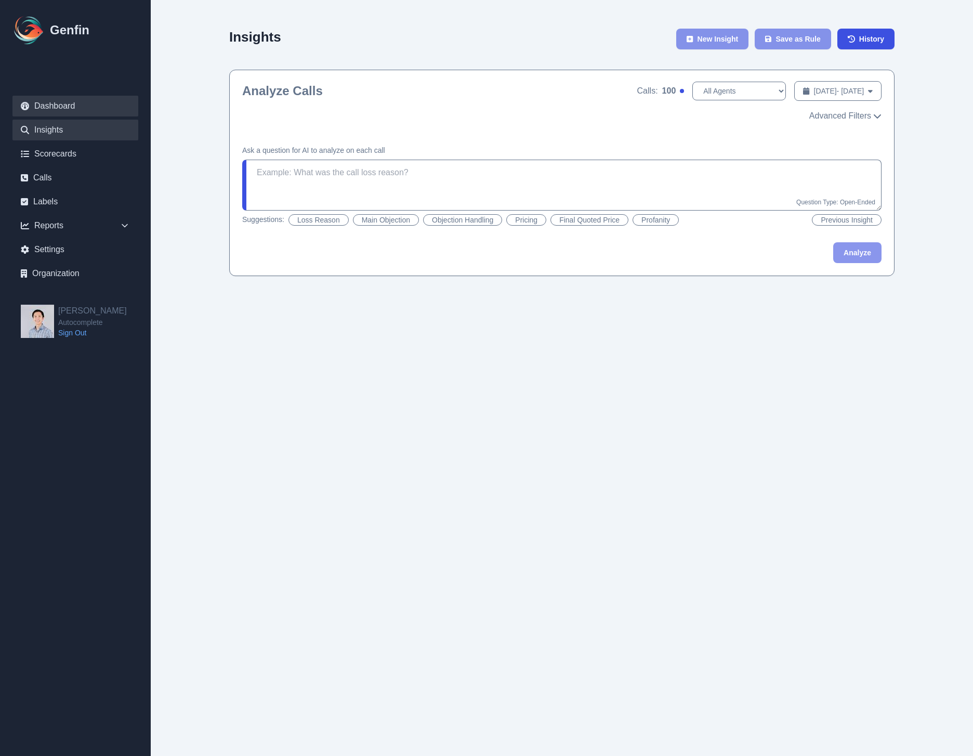
click at [56, 111] on link "Dashboard" at bounding box center [75, 106] width 126 height 21
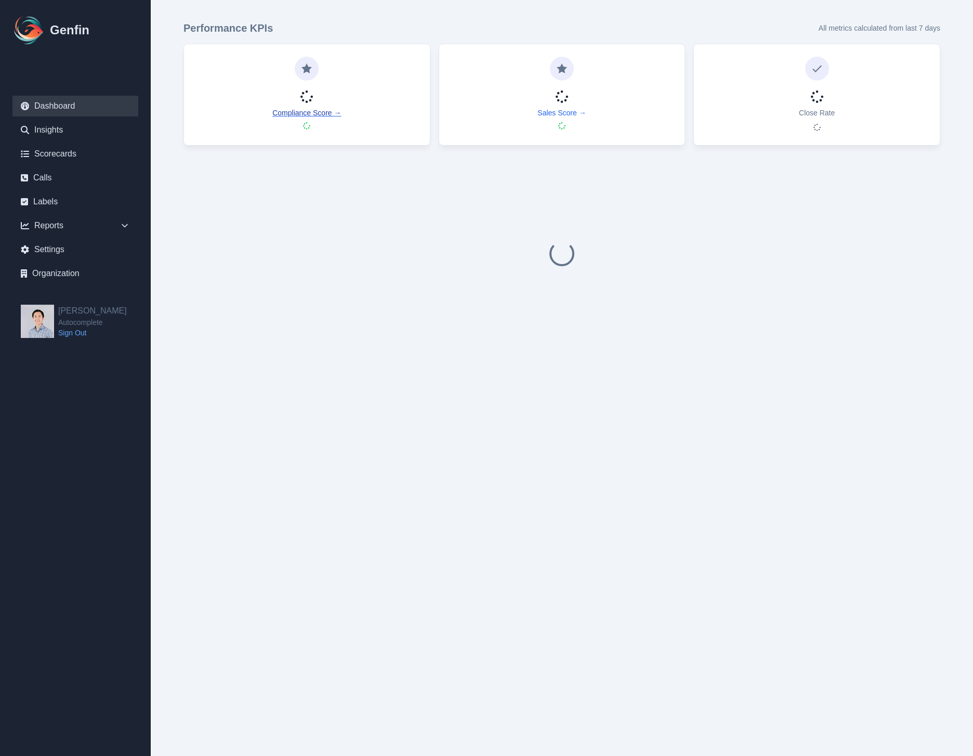
click at [313, 116] on link "Compliance Score →" at bounding box center [306, 113] width 69 height 10
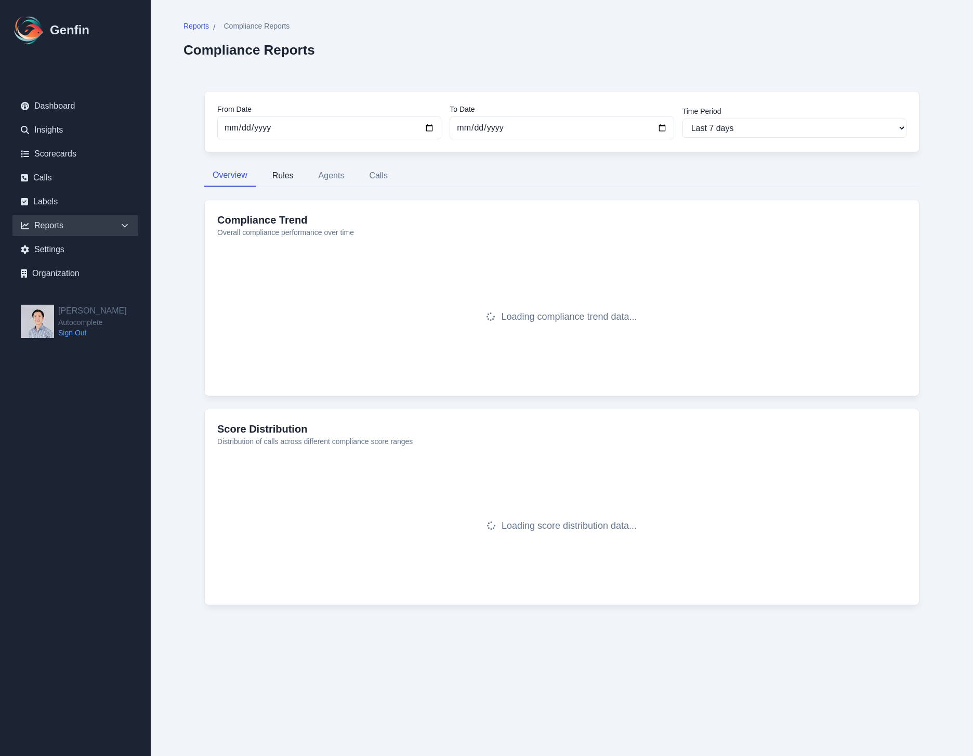
click at [284, 179] on button "Rules" at bounding box center [283, 176] width 38 height 22
click at [325, 175] on button "Agents" at bounding box center [331, 176] width 43 height 22
click at [351, 181] on button "Agents" at bounding box center [331, 176] width 43 height 22
click at [372, 177] on button "Calls" at bounding box center [378, 176] width 35 height 22
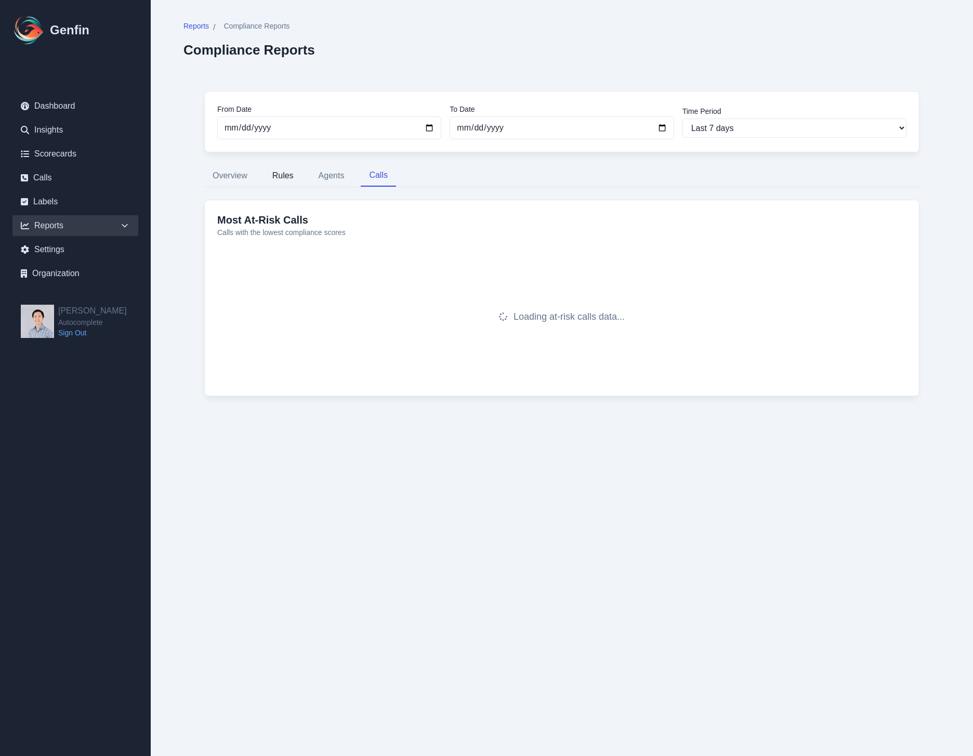
click at [289, 184] on button "Rules" at bounding box center [283, 176] width 38 height 22
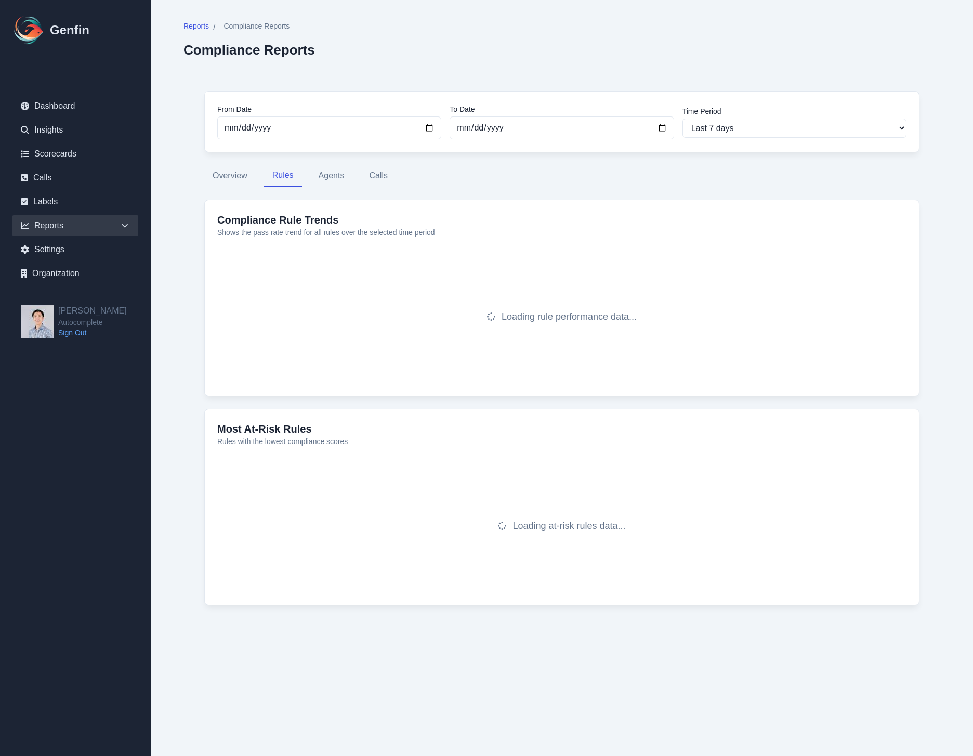
click at [308, 191] on div "From Date 2025-08-08 To Date 2025-08-15 Time Period Last 7 days Last 14 days La…" at bounding box center [561, 354] width 757 height 568
click at [329, 178] on button "Agents" at bounding box center [331, 176] width 43 height 22
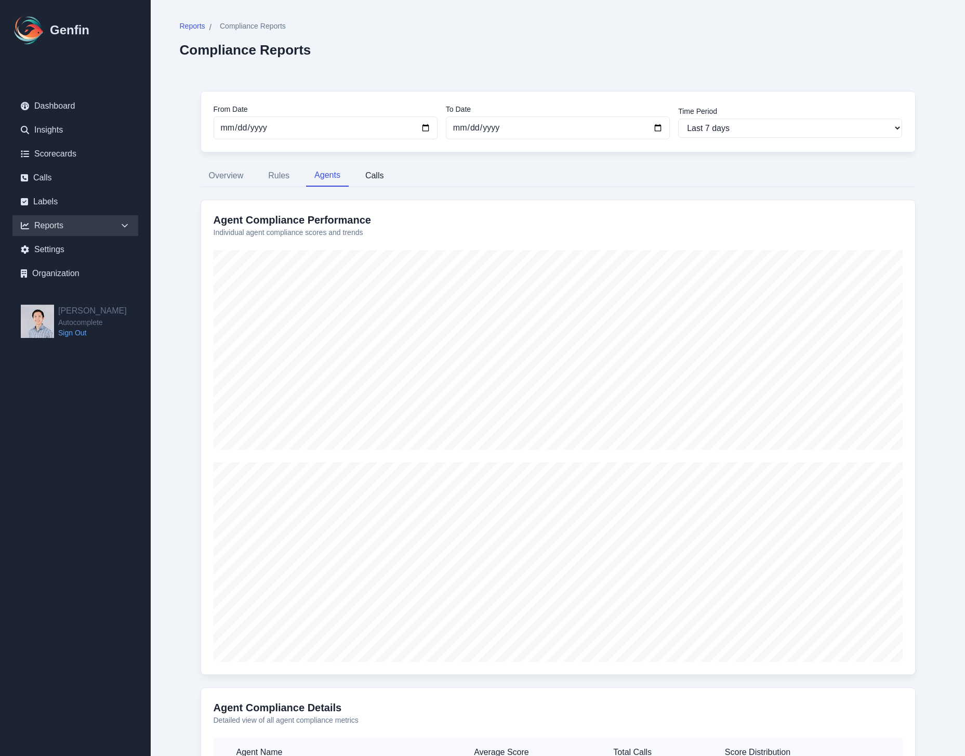
click at [389, 179] on button "Calls" at bounding box center [374, 176] width 35 height 22
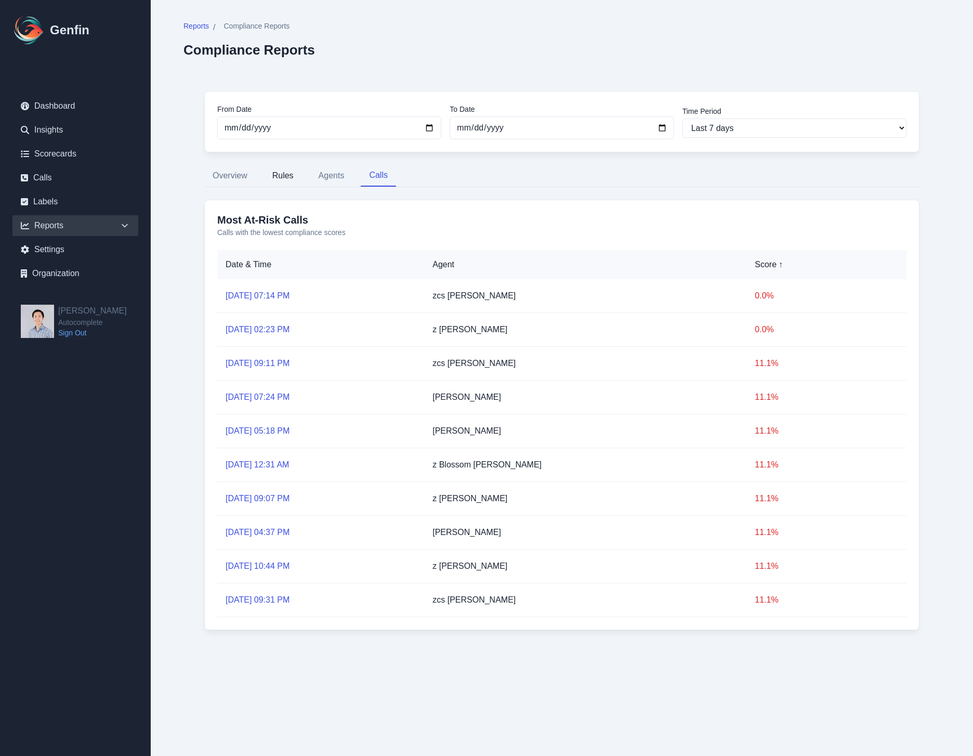
click at [279, 181] on button "Rules" at bounding box center [283, 176] width 38 height 22
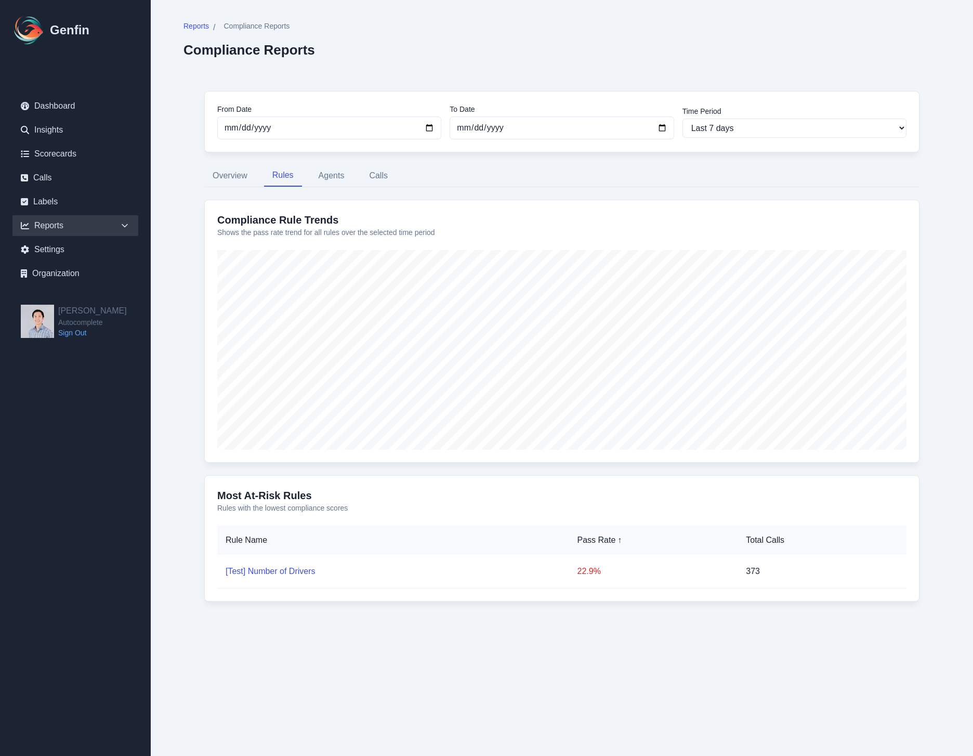
click at [340, 193] on div "From Date 2025-08-08 To Date 2025-08-15 Time Period Last 7 days Last 14 days La…" at bounding box center [561, 352] width 757 height 564
click at [340, 178] on button "Agents" at bounding box center [331, 176] width 43 height 22
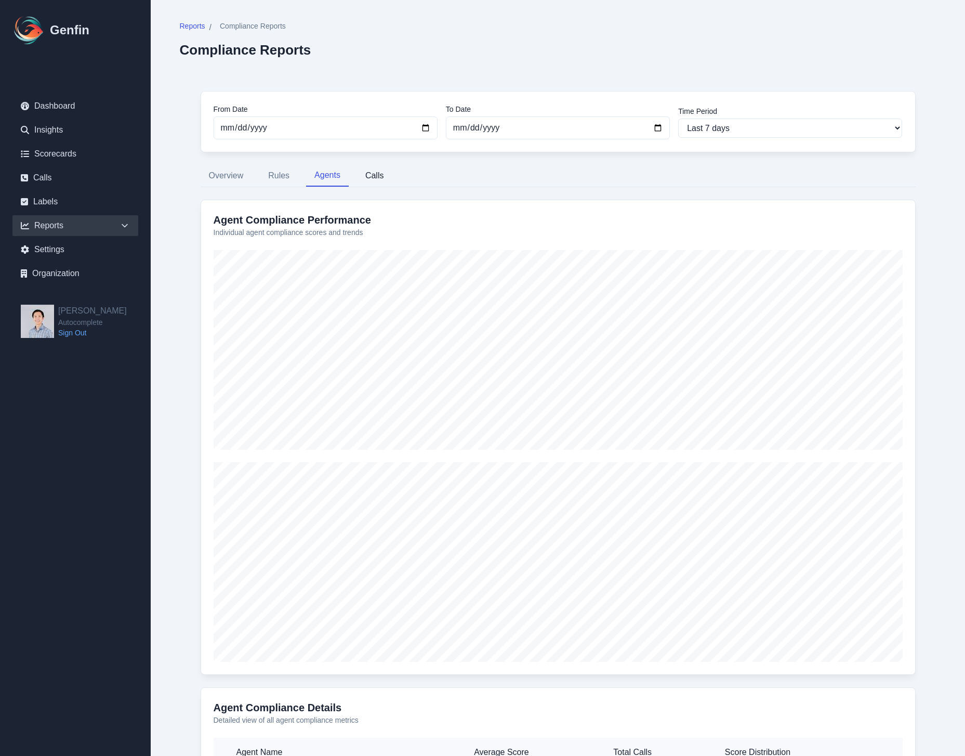
click at [385, 178] on button "Calls" at bounding box center [374, 176] width 35 height 22
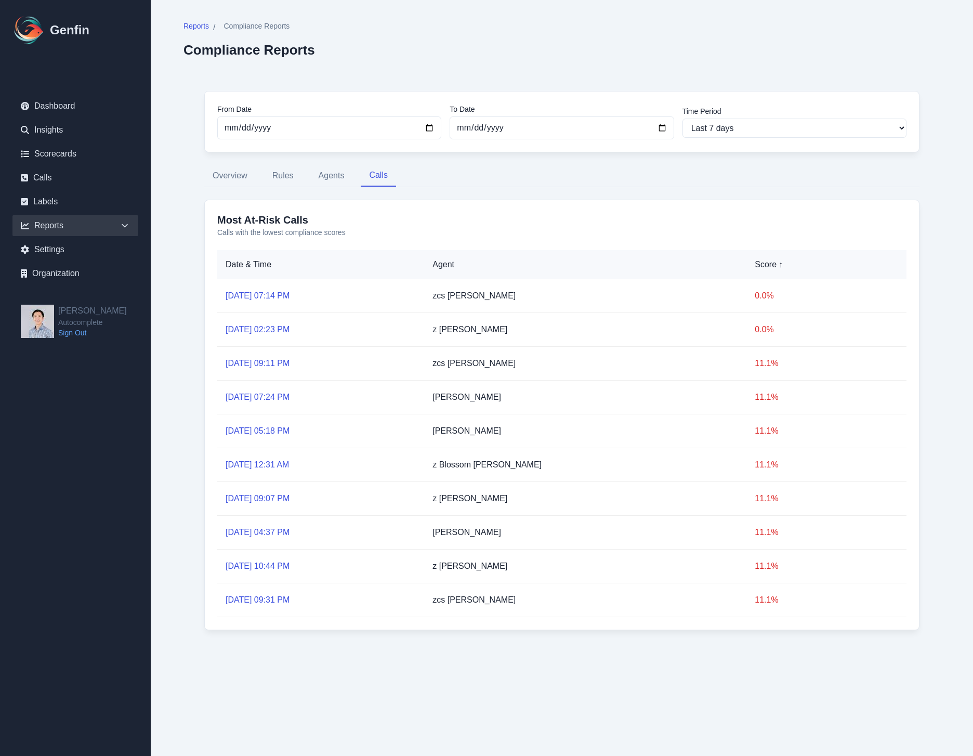
click at [541, 178] on nav "Overview Rules Agents Calls" at bounding box center [561, 176] width 715 height 22
click at [347, 174] on button "Agents" at bounding box center [331, 176] width 43 height 22
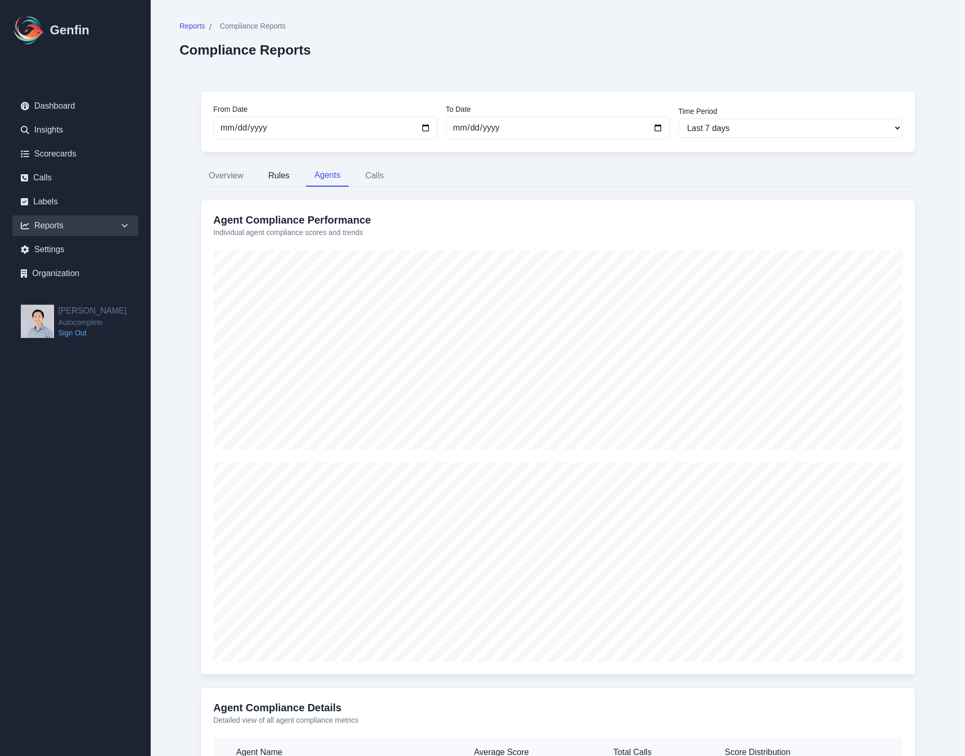
click at [270, 176] on button "Rules" at bounding box center [279, 176] width 38 height 22
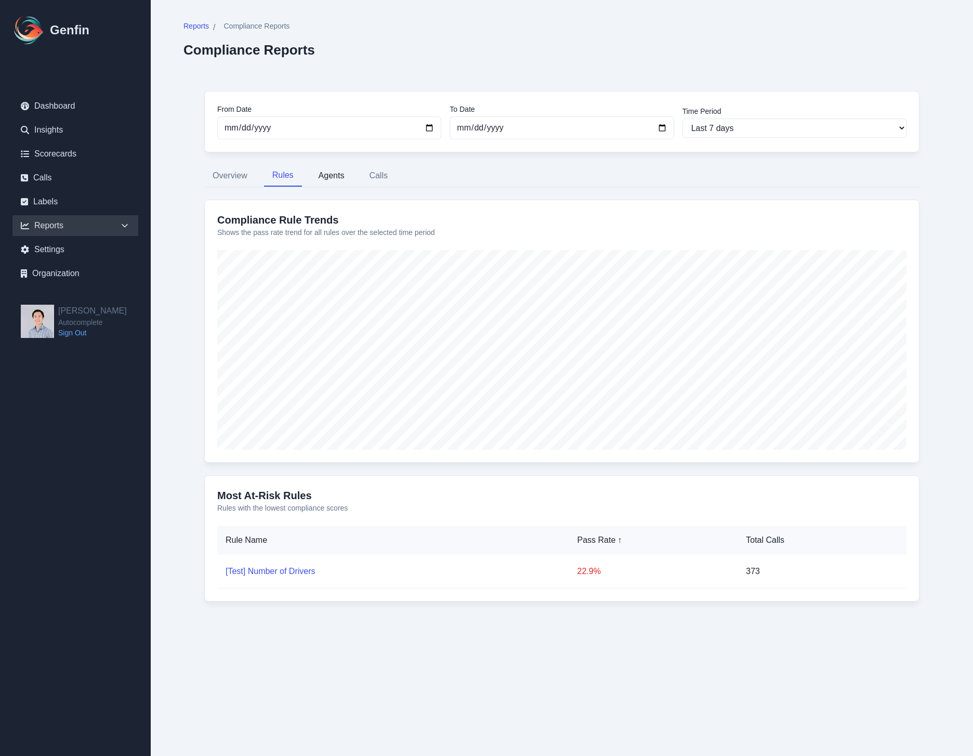
click at [328, 179] on button "Agents" at bounding box center [331, 176] width 43 height 22
